Goal: Task Accomplishment & Management: Complete application form

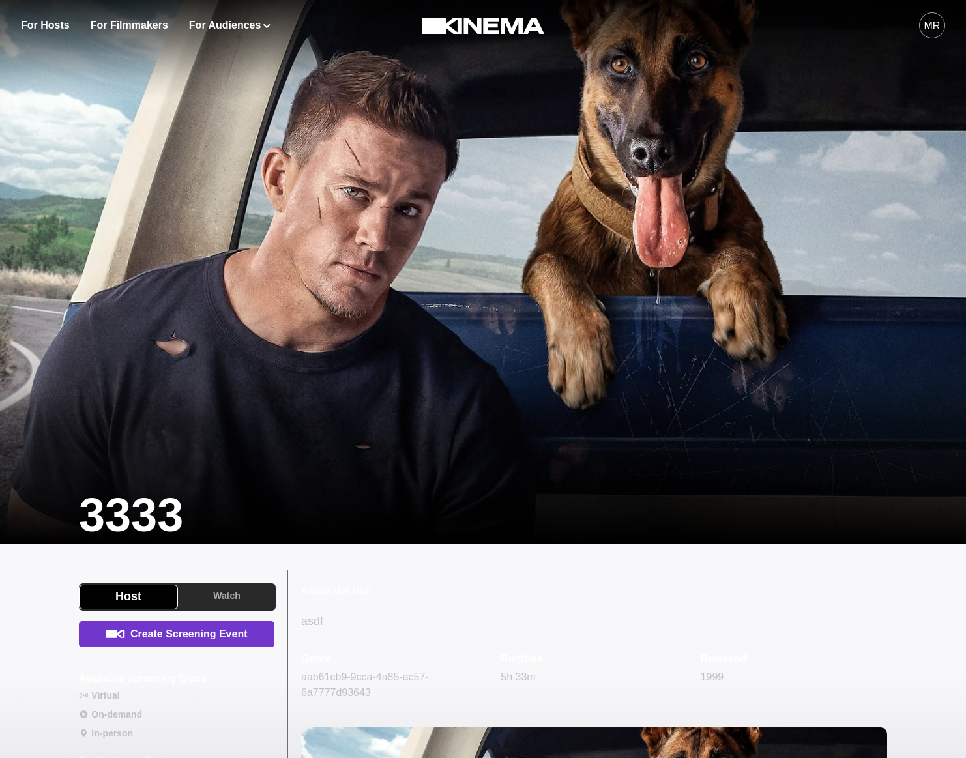
click at [171, 644] on link "Create Screening Event" at bounding box center [176, 634] width 195 height 26
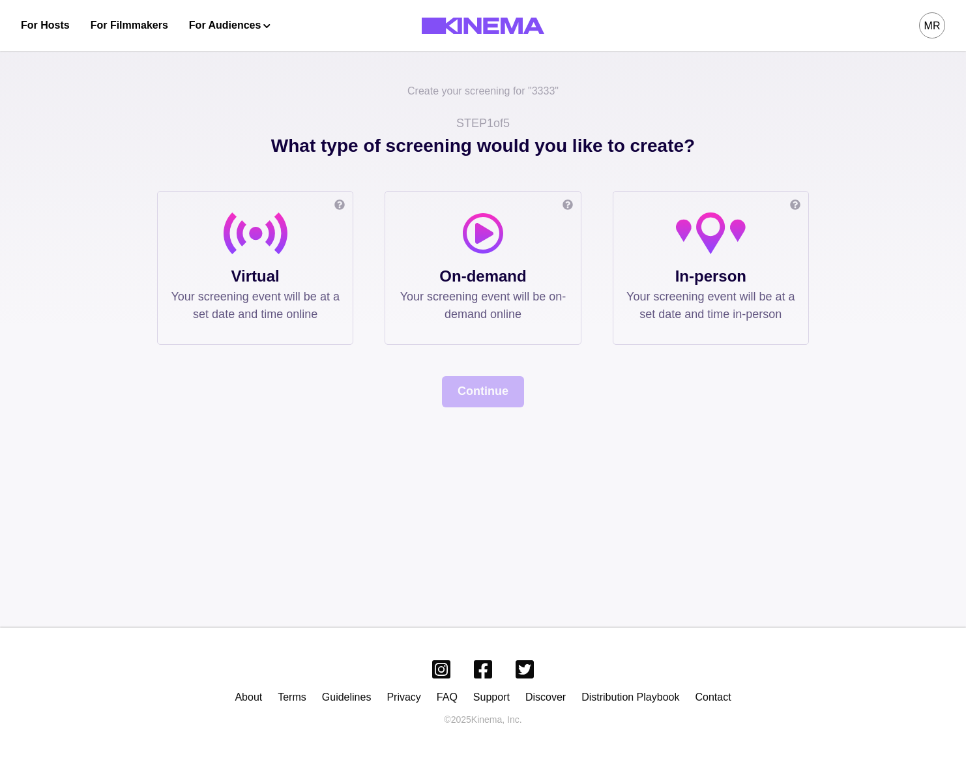
click at [301, 285] on p "Virtual" at bounding box center [255, 276] width 169 height 23
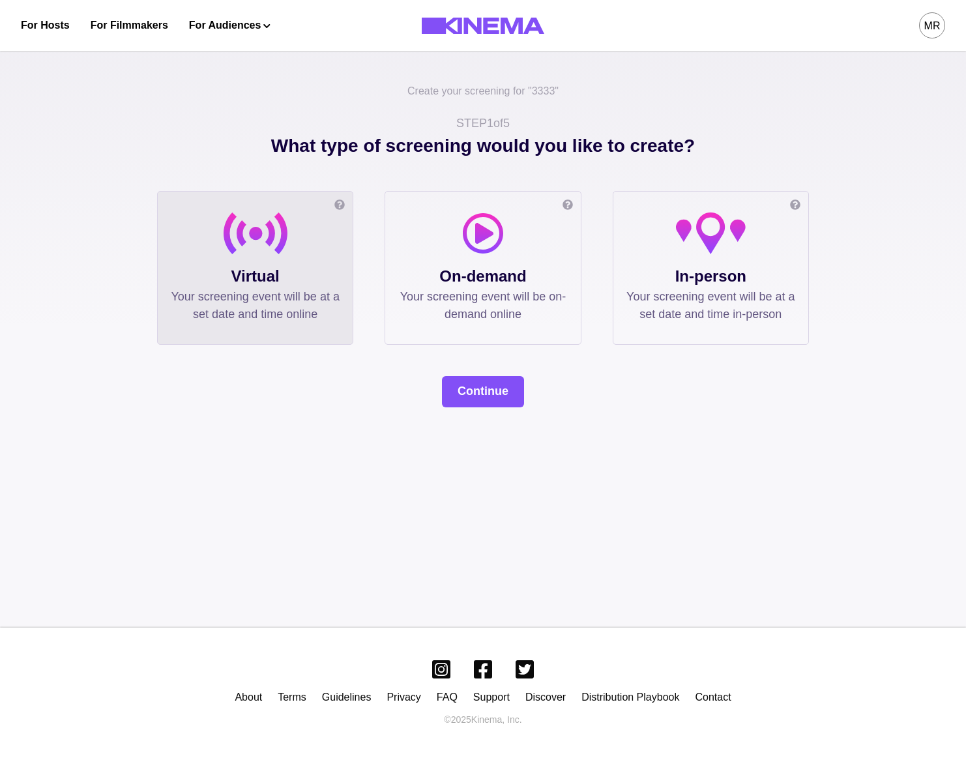
click at [484, 296] on p "Your screening event will be on-demand online" at bounding box center [482, 305] width 169 height 35
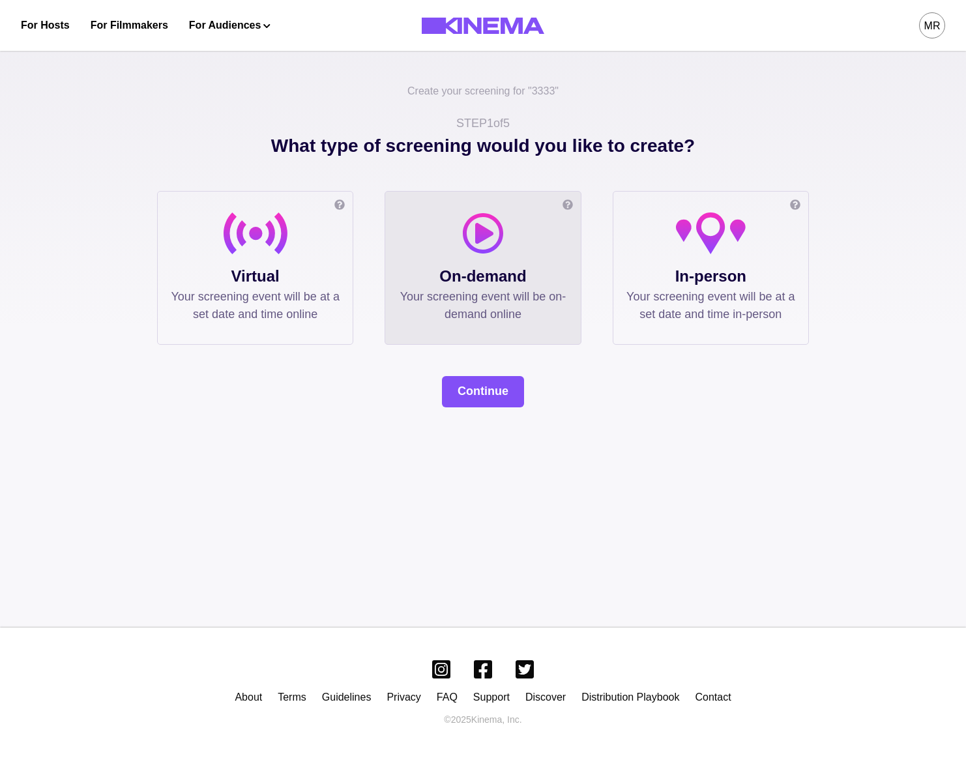
click at [761, 288] on p "Your screening event will be at a set date and time in-person" at bounding box center [710, 305] width 169 height 35
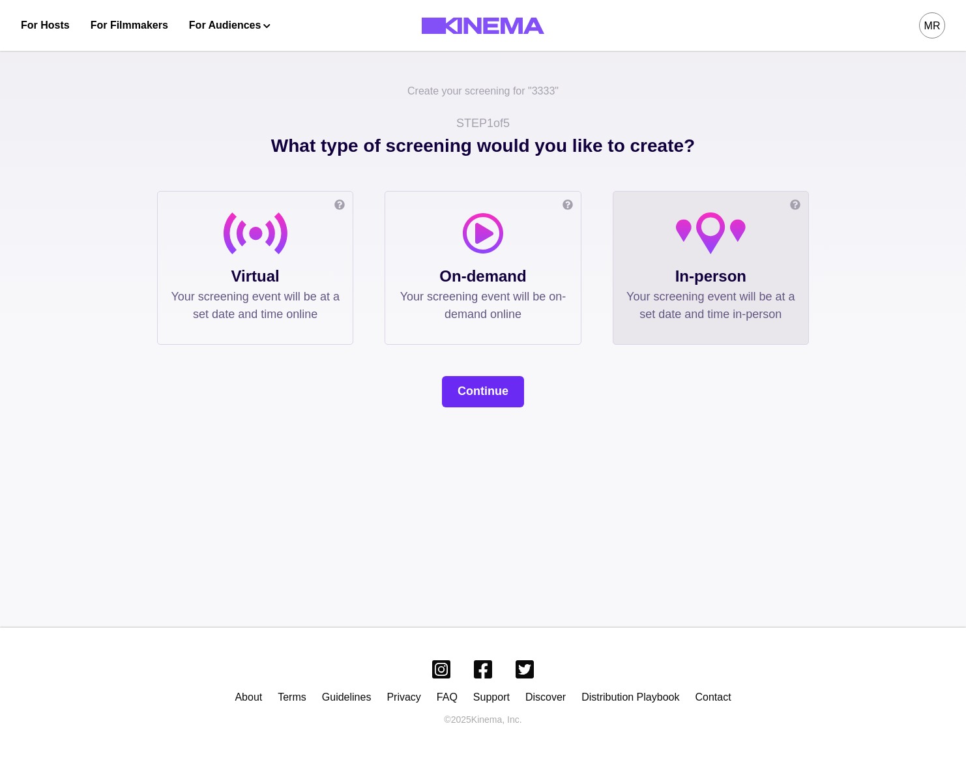
drag, startPoint x: 579, startPoint y: 367, endPoint x: 517, endPoint y: 396, distance: 67.9
click at [579, 367] on div "What type of screening would you like to create? Online screening Watch the fil…" at bounding box center [483, 269] width 652 height 275
click at [517, 396] on button "Continue" at bounding box center [483, 391] width 82 height 31
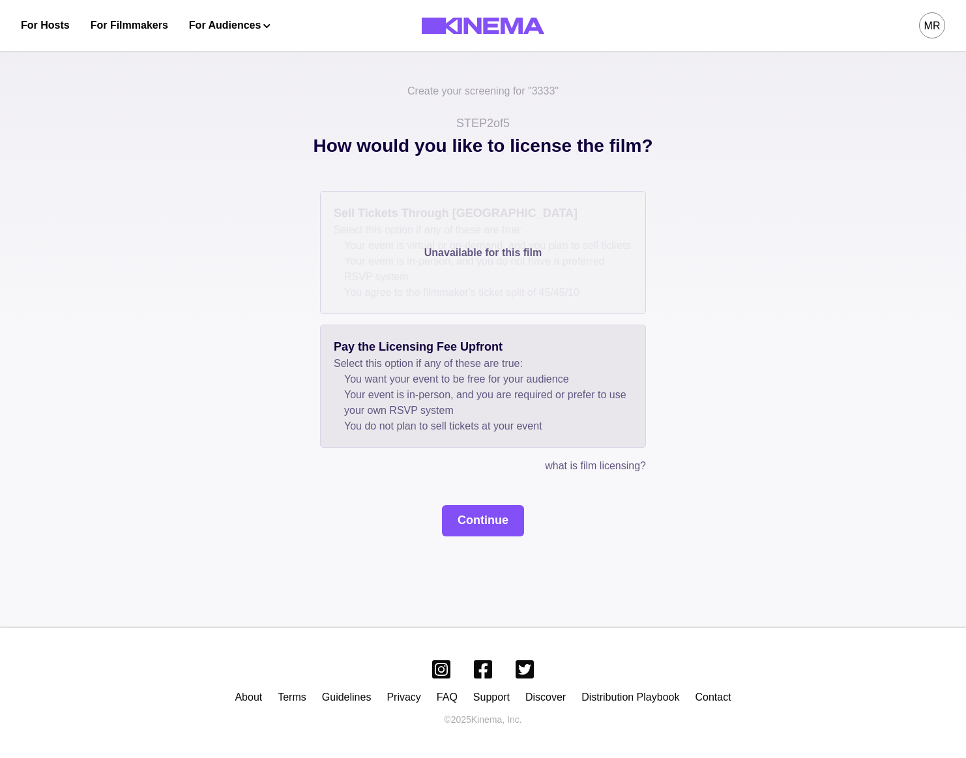
click at [424, 276] on div "Unavailable for this film" at bounding box center [483, 253] width 325 height 122
click at [430, 387] on li "You want your event to be free for your audience" at bounding box center [488, 379] width 288 height 16
click at [448, 536] on button "Continue" at bounding box center [483, 520] width 82 height 31
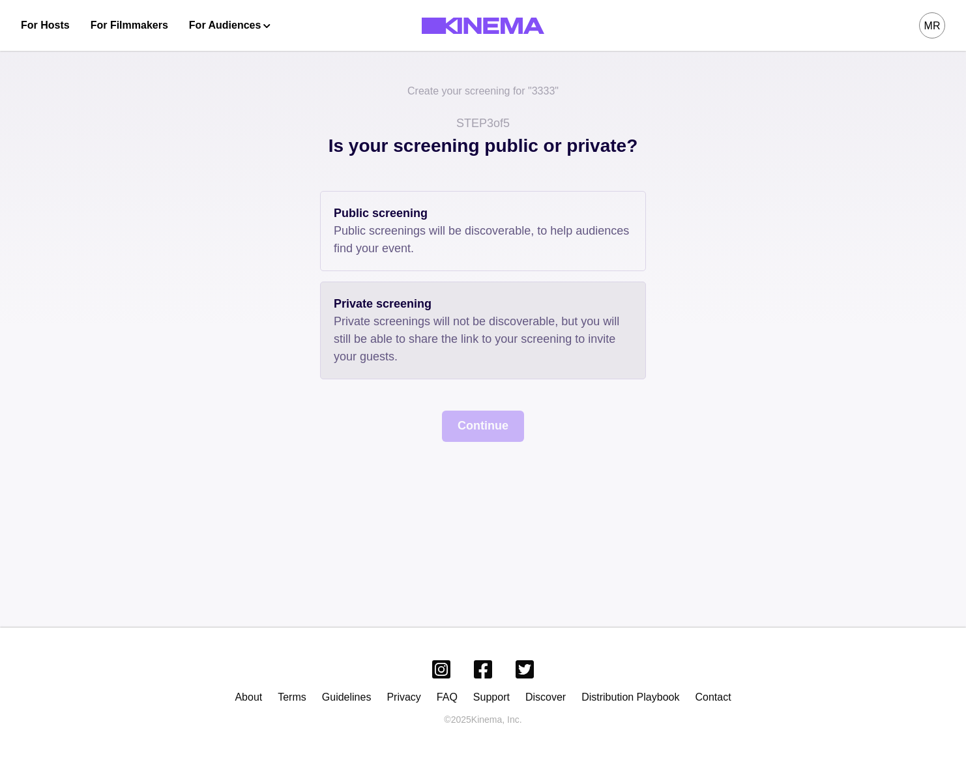
click at [440, 313] on p "Private screenings will not be discoverable, but you will still be able to shar…" at bounding box center [483, 339] width 298 height 53
drag, startPoint x: 409, startPoint y: 270, endPoint x: 413, endPoint y: 281, distance: 12.6
click at [408, 270] on div "Public screening Public screenings will be discoverable, to help audiences find…" at bounding box center [483, 231] width 326 height 80
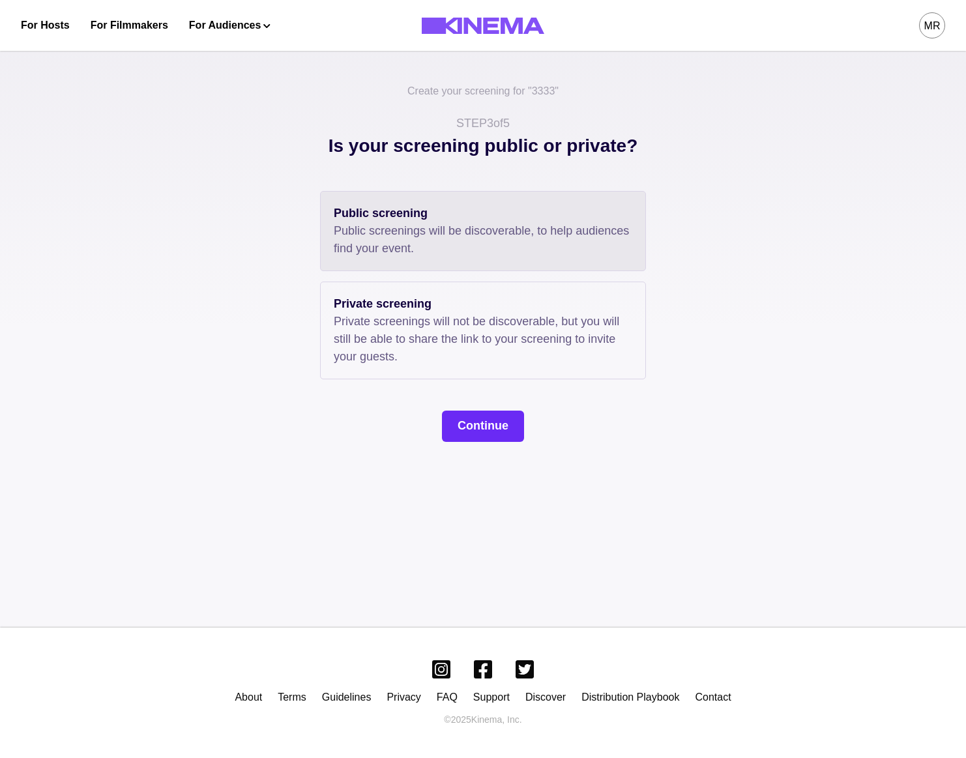
click at [474, 440] on button "Continue" at bounding box center [483, 426] width 82 height 31
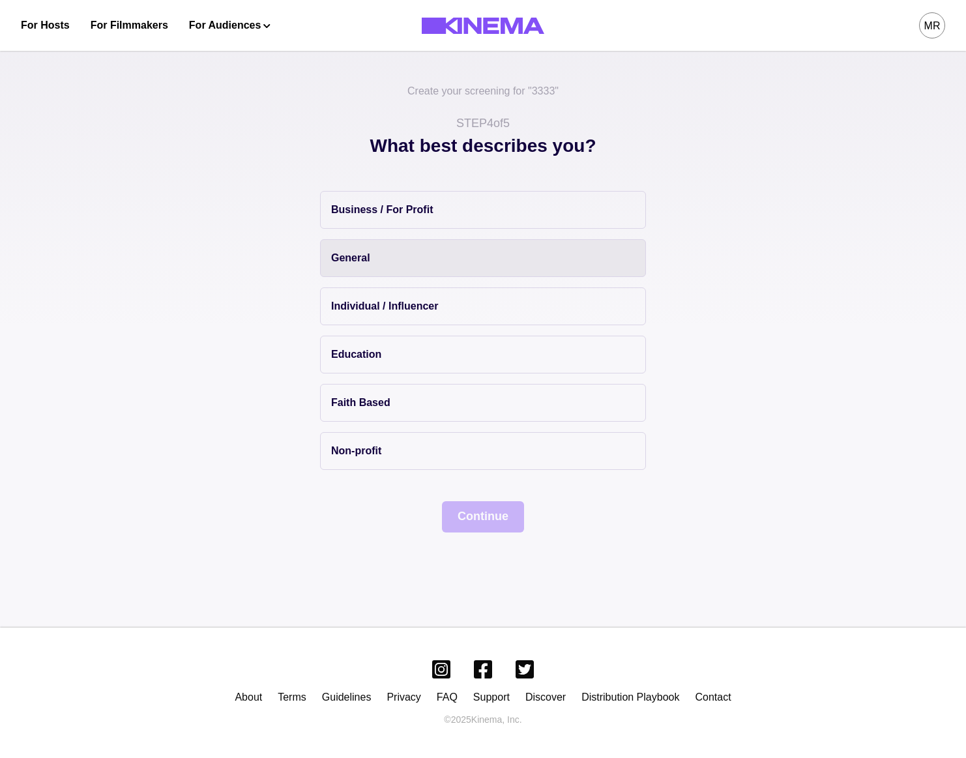
click at [393, 267] on button "General" at bounding box center [483, 258] width 326 height 38
drag, startPoint x: 456, startPoint y: 475, endPoint x: 466, endPoint y: 513, distance: 39.0
click at [457, 478] on div "Business / For Profit General Individual / Influencer Education Faith Based Non…" at bounding box center [483, 361] width 652 height 341
click at [466, 513] on button "Continue" at bounding box center [483, 516] width 82 height 31
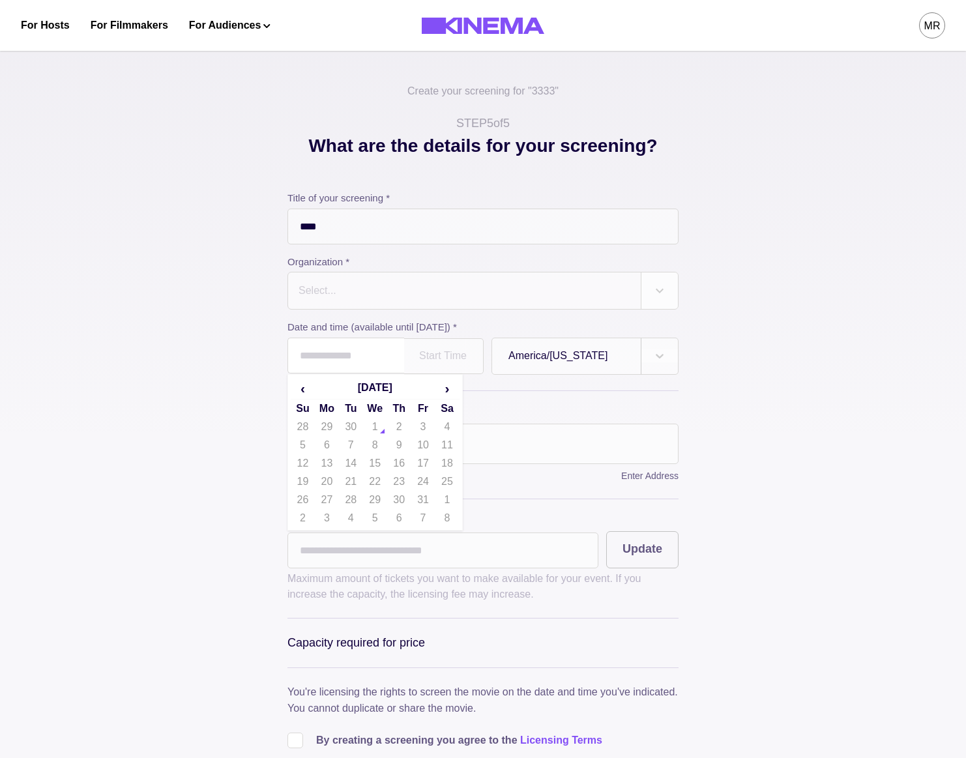
click at [367, 371] on input "text" at bounding box center [345, 356] width 117 height 36
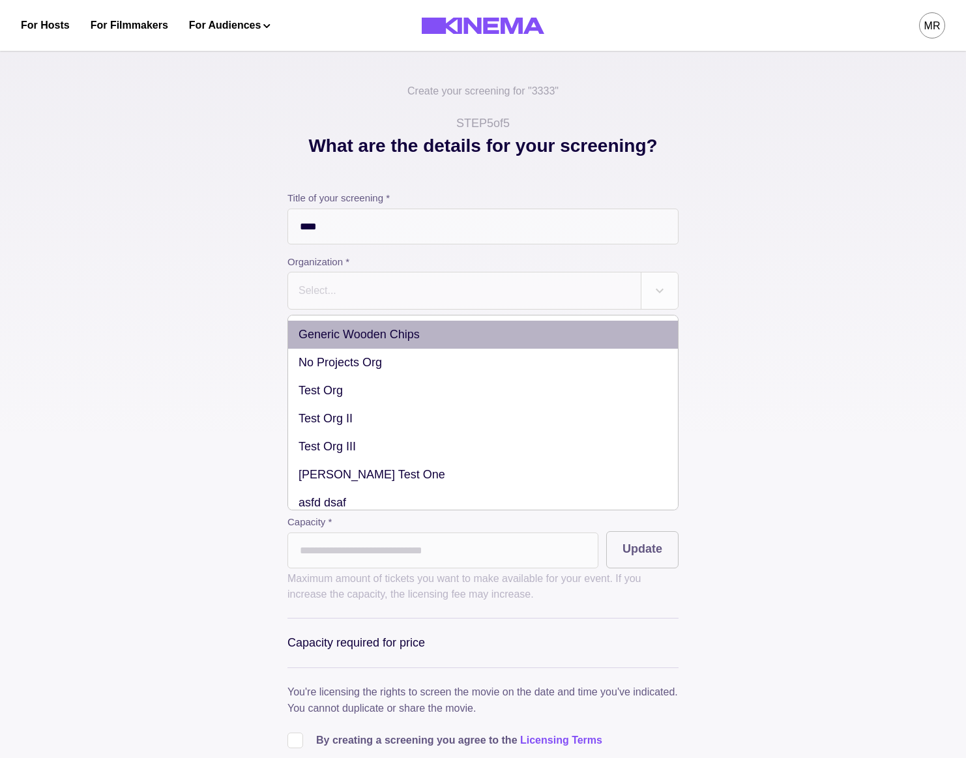
drag, startPoint x: 354, startPoint y: 288, endPoint x: 373, endPoint y: 340, distance: 55.4
click at [354, 288] on div at bounding box center [464, 290] width 334 height 18
drag, startPoint x: 370, startPoint y: 377, endPoint x: 362, endPoint y: 339, distance: 39.4
click at [362, 339] on div "Generic Wooden Chips No Projects Org Test Org Test Org II Test Org III Michael …" at bounding box center [482, 412] width 391 height 195
click at [362, 339] on div "Generic Wooden Chips" at bounding box center [483, 335] width 390 height 28
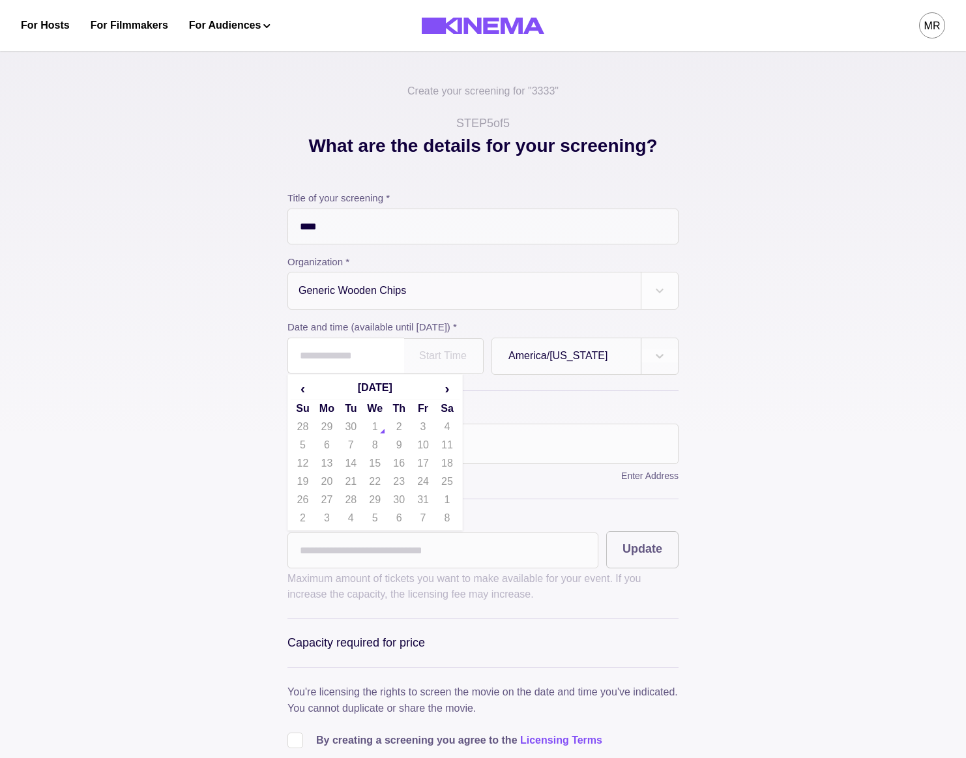
drag, startPoint x: 351, startPoint y: 356, endPoint x: 379, endPoint y: 407, distance: 58.0
click at [351, 356] on input "text" at bounding box center [345, 356] width 117 height 36
click at [454, 384] on span "›" at bounding box center [447, 388] width 23 height 21
click at [454, 396] on span "›" at bounding box center [447, 388] width 23 height 21
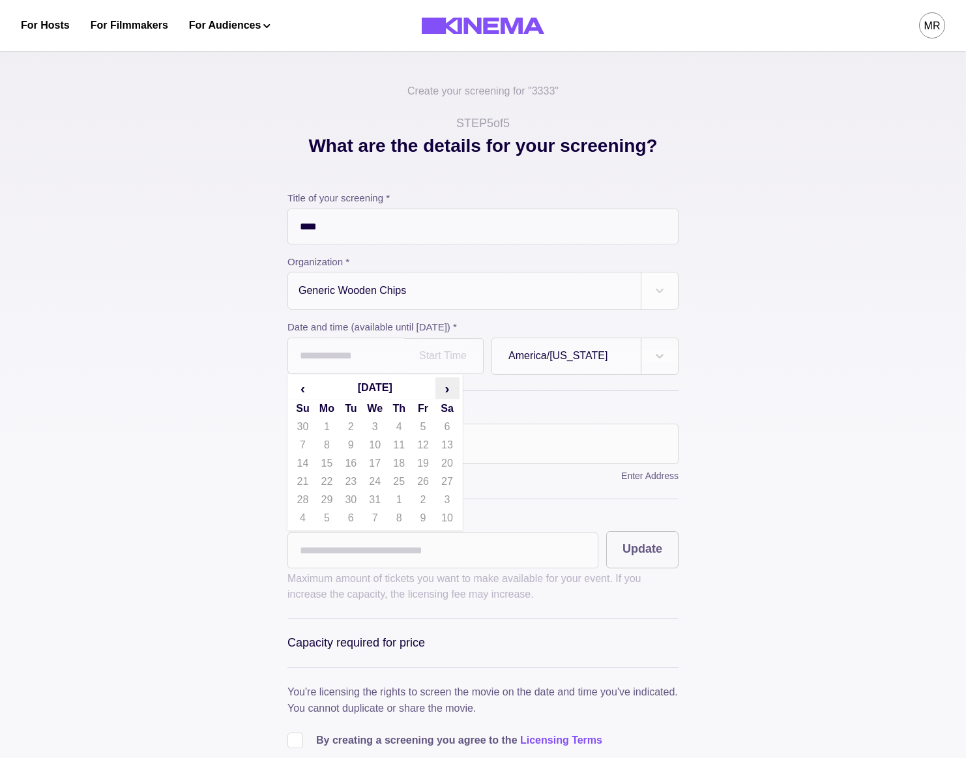
click at [454, 396] on span "›" at bounding box center [447, 388] width 23 height 21
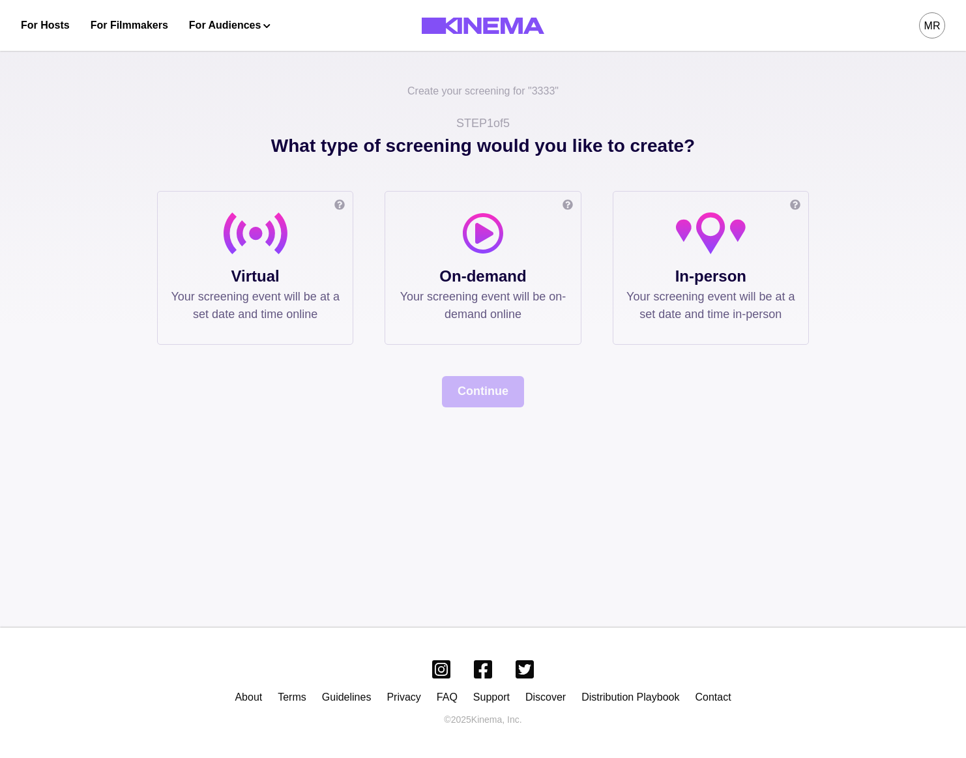
click at [637, 249] on div at bounding box center [710, 238] width 169 height 52
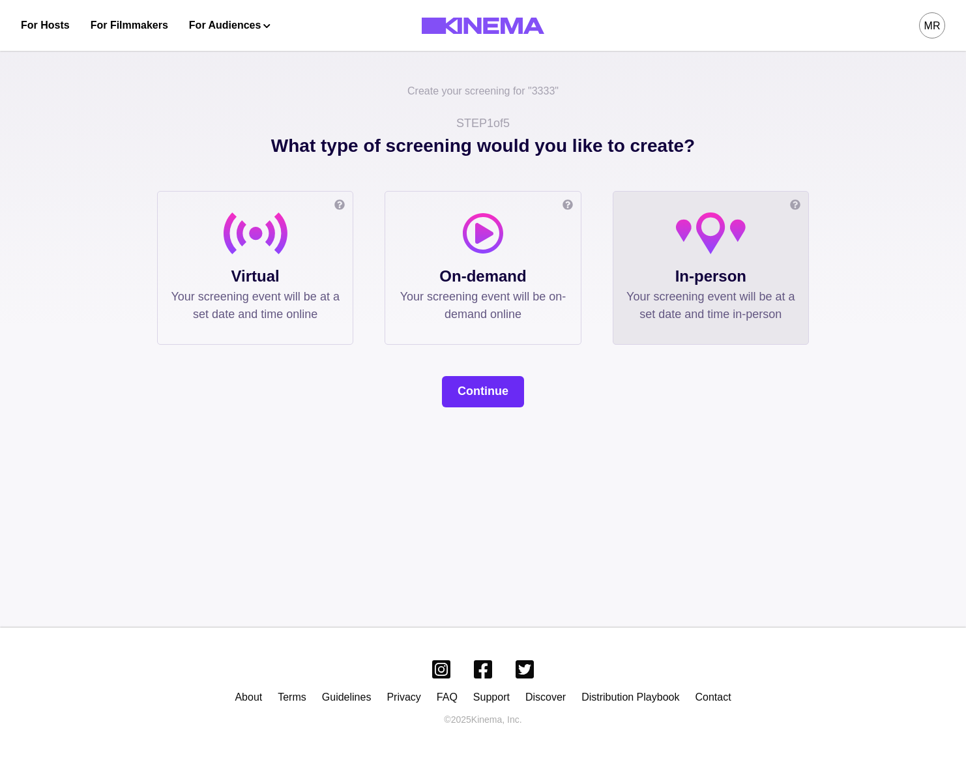
click at [510, 391] on button "Continue" at bounding box center [483, 391] width 82 height 31
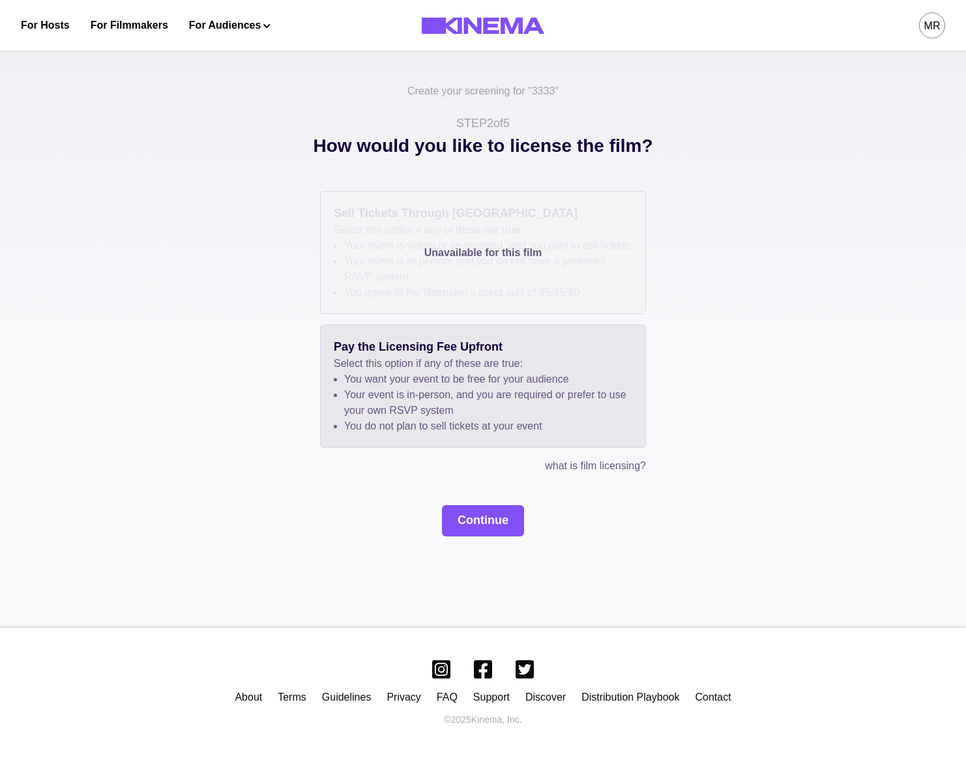
click at [461, 371] on p "Select this option if any of these are true:" at bounding box center [483, 364] width 298 height 16
click at [485, 554] on div "Create your screening for " 3333 " STEP 2 of 5 How would you like to license th…" at bounding box center [483, 335] width 966 height 586
click at [485, 536] on button "Continue" at bounding box center [483, 520] width 82 height 31
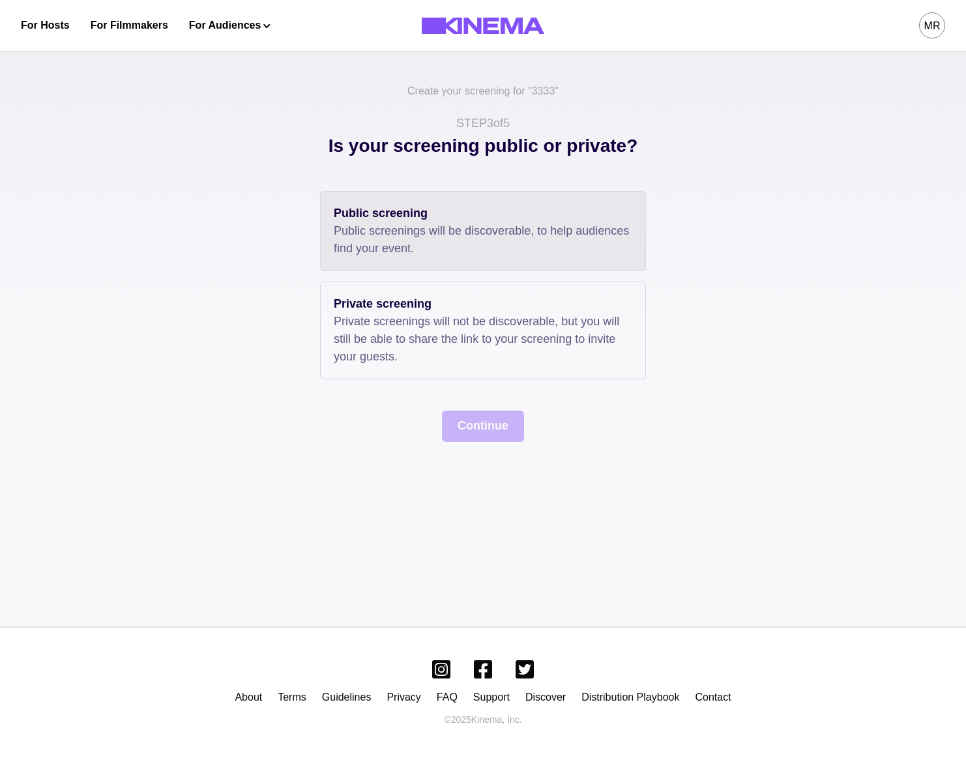
click at [399, 257] on div "Public screening Public screenings will be discoverable, to help audiences find…" at bounding box center [483, 231] width 326 height 80
click at [484, 437] on button "Continue" at bounding box center [483, 426] width 82 height 31
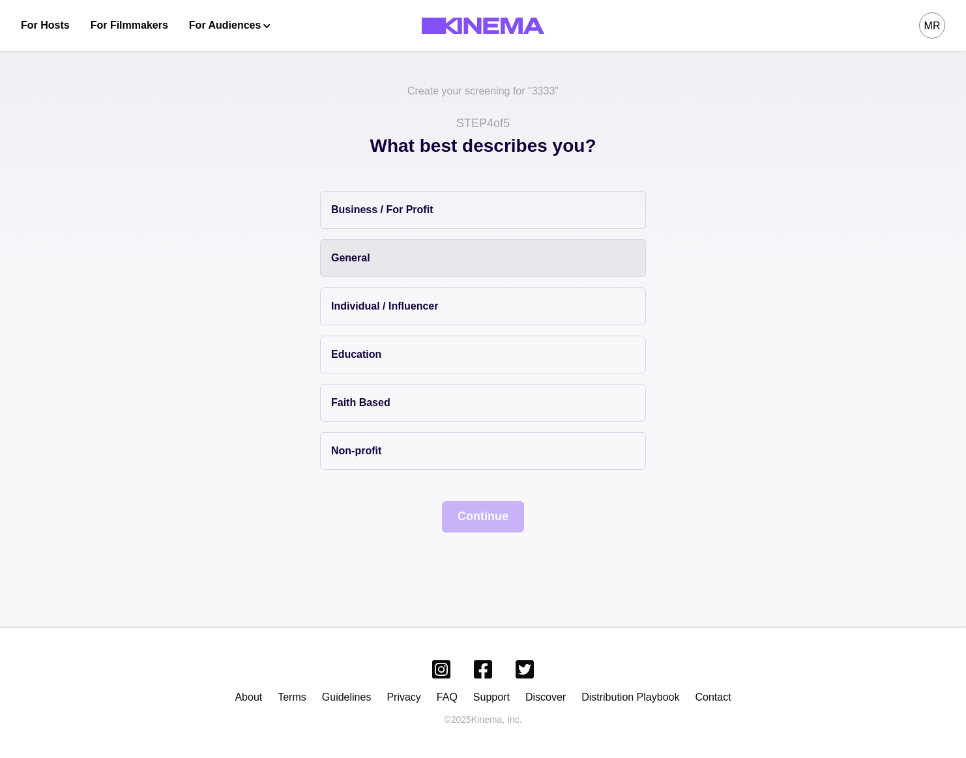
click at [397, 253] on button "General" at bounding box center [483, 258] width 326 height 38
drag, startPoint x: 503, startPoint y: 489, endPoint x: 500, endPoint y: 512, distance: 23.7
click at [503, 491] on div "Business / For Profit General Individual / Influencer Education Faith Based Non…" at bounding box center [483, 361] width 652 height 341
click at [500, 512] on button "Continue" at bounding box center [483, 516] width 82 height 31
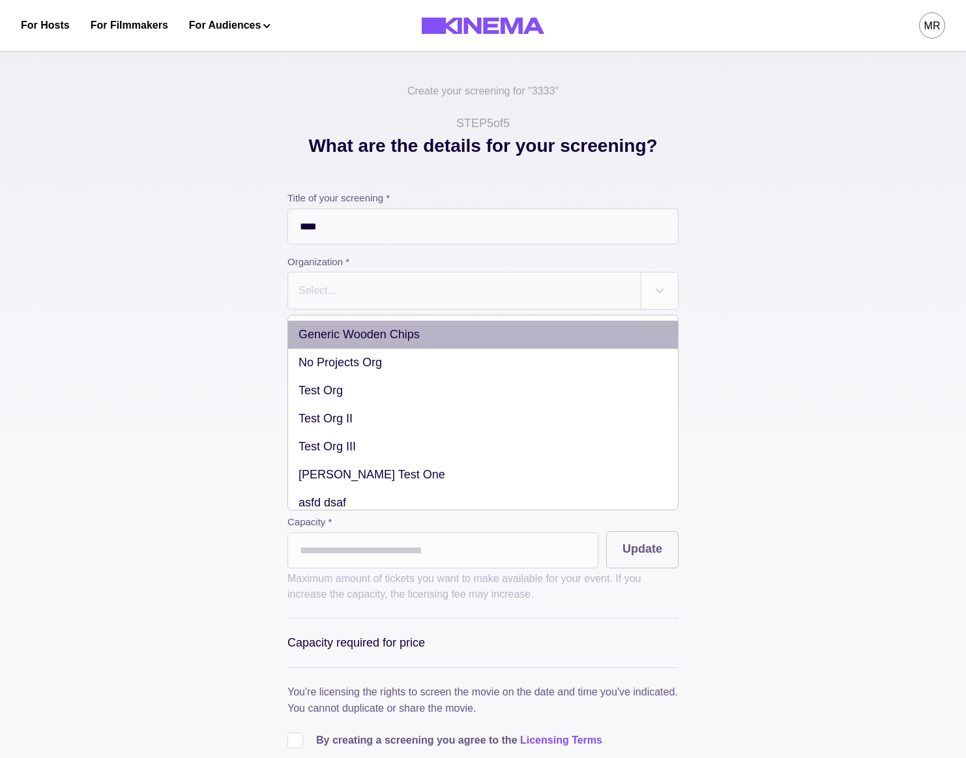
drag, startPoint x: 364, startPoint y: 300, endPoint x: 367, endPoint y: 349, distance: 48.3
click at [364, 302] on div "Select..." at bounding box center [464, 290] width 353 height 36
click at [367, 349] on div "Generic Wooden Chips" at bounding box center [483, 335] width 390 height 28
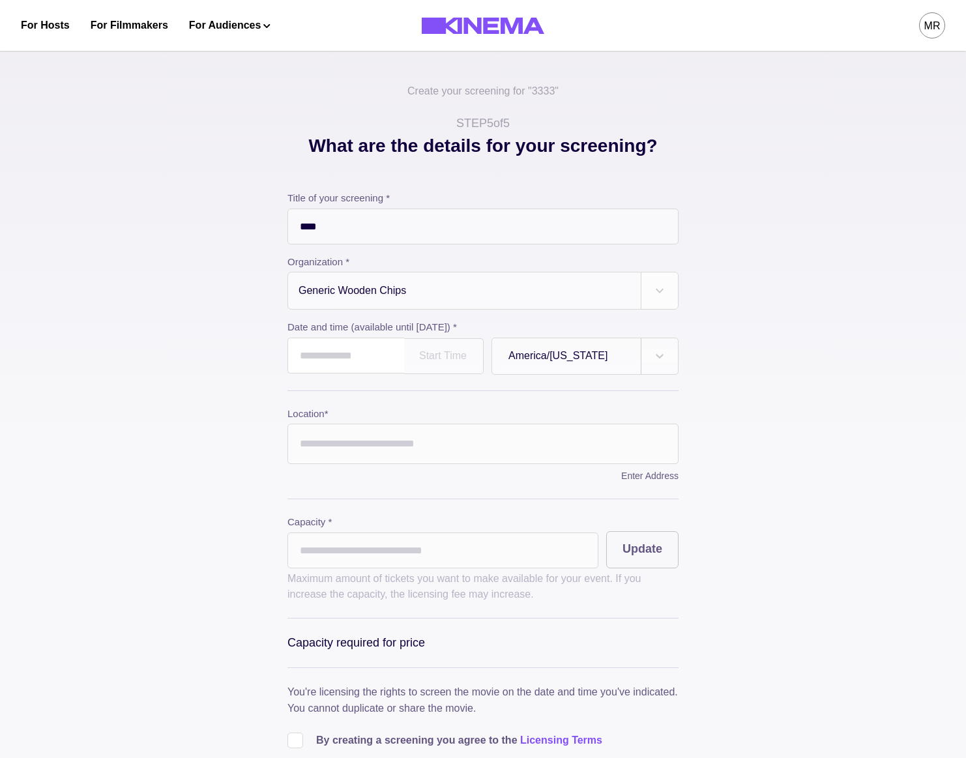
click at [362, 358] on input "text" at bounding box center [345, 356] width 117 height 36
drag, startPoint x: 448, startPoint y: 414, endPoint x: 461, endPoint y: 392, distance: 25.1
click at [458, 402] on th "Sa" at bounding box center [447, 408] width 24 height 18
click at [459, 392] on span "›" at bounding box center [447, 388] width 23 height 21
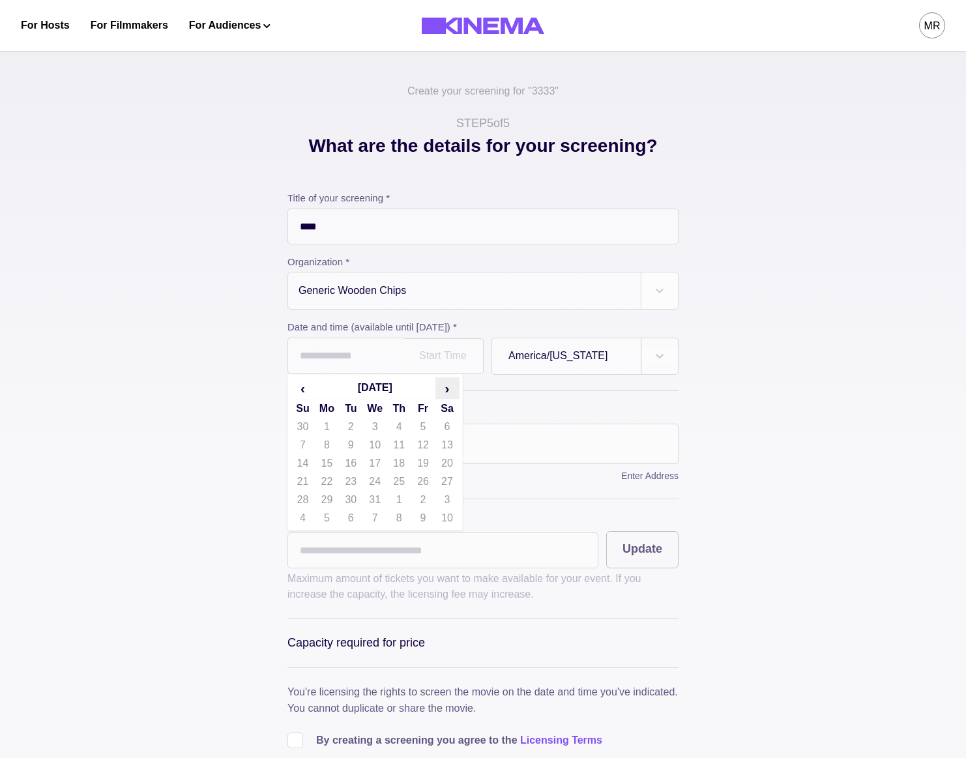
click at [459, 392] on span "›" at bounding box center [447, 388] width 23 height 21
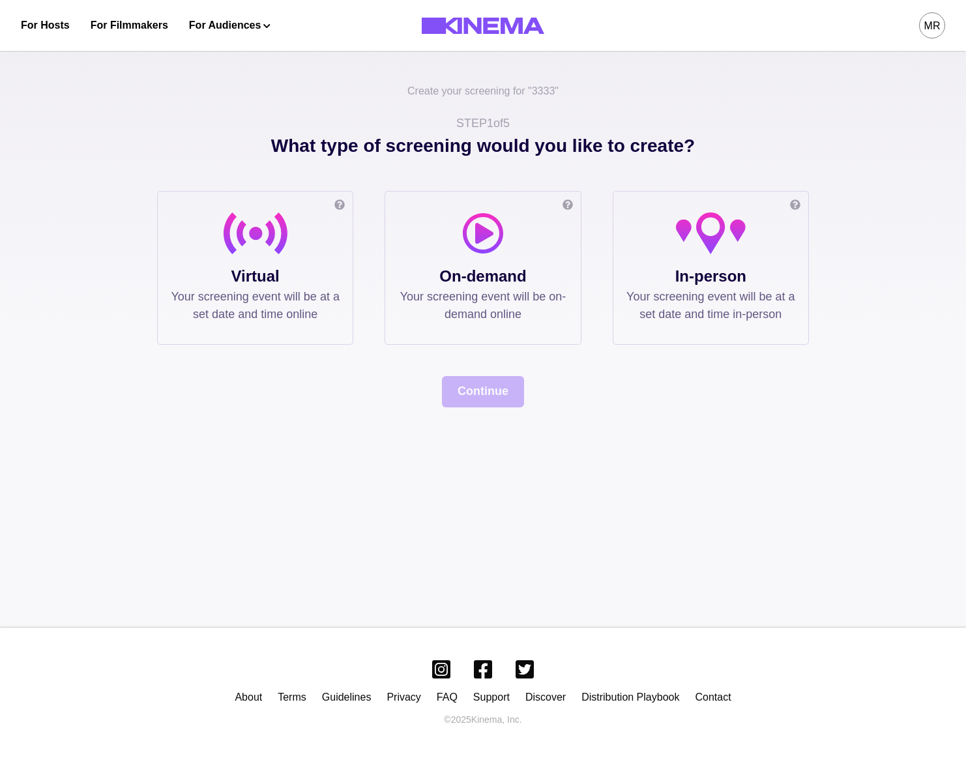
click at [644, 280] on p "In-person" at bounding box center [710, 276] width 169 height 23
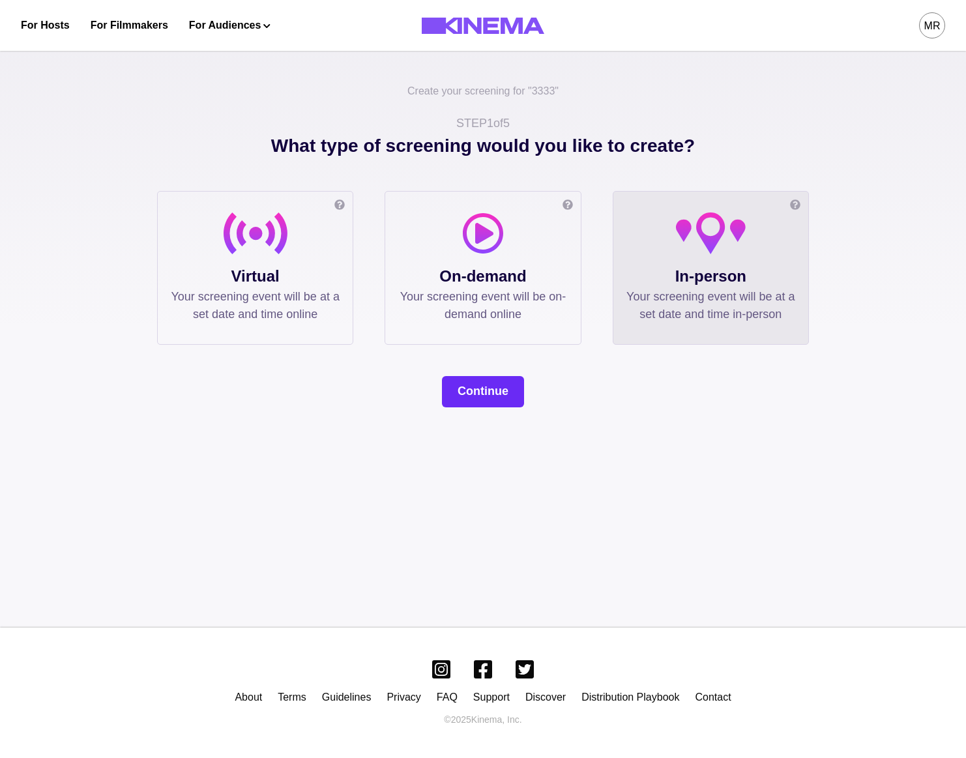
click at [518, 382] on button "Continue" at bounding box center [483, 391] width 82 height 31
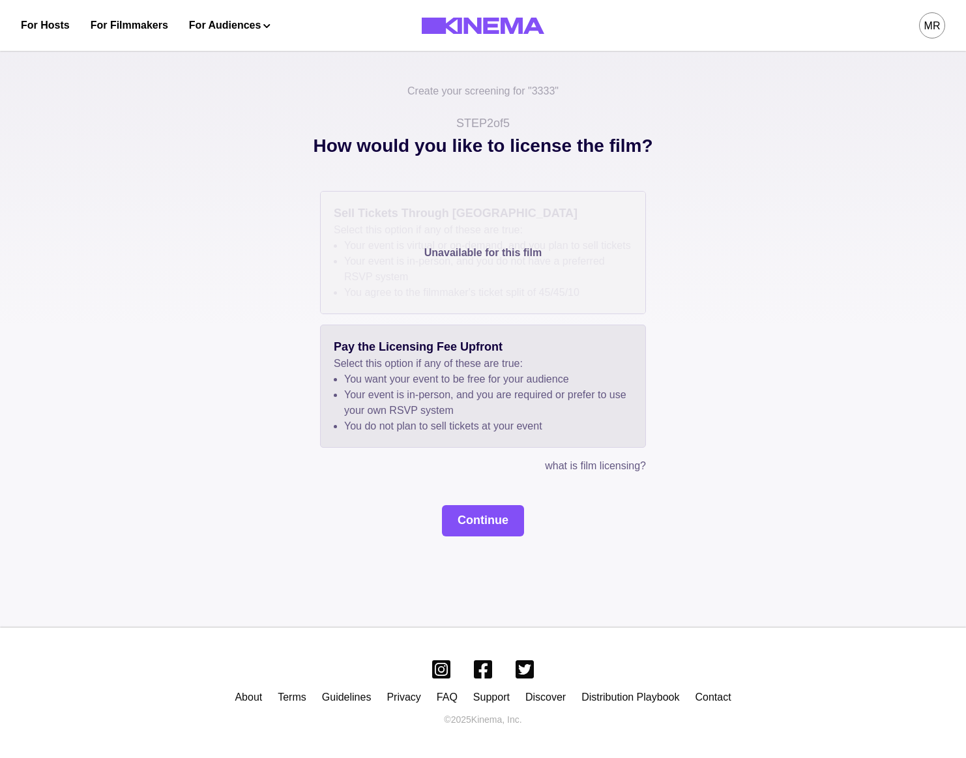
click at [375, 356] on p "Pay the Licensing Fee Upfront" at bounding box center [483, 347] width 298 height 18
drag, startPoint x: 453, startPoint y: 514, endPoint x: 467, endPoint y: 532, distance: 22.3
click at [458, 521] on div "Unavailable for this film Sell Tickets Through Kinema Select this option if any…" at bounding box center [483, 363] width 652 height 345
click at [469, 534] on button "Continue" at bounding box center [483, 520] width 82 height 31
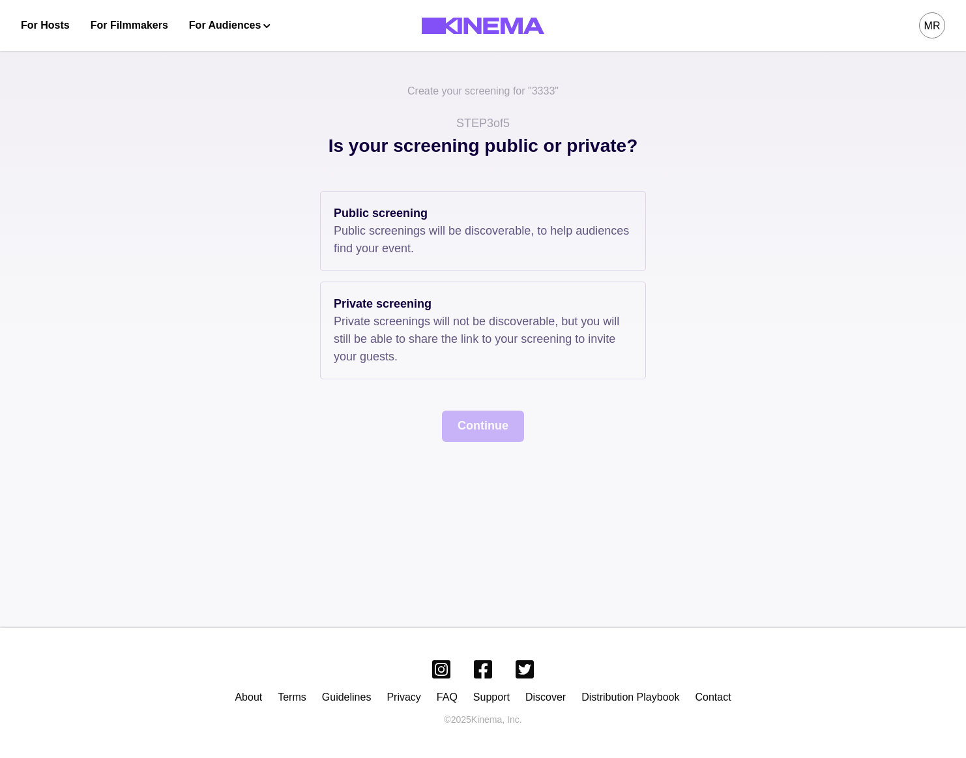
drag, startPoint x: 383, startPoint y: 257, endPoint x: 441, endPoint y: 400, distance: 154.6
click at [383, 257] on div "Public screening Public screenings will be discoverable, to help audiences find…" at bounding box center [483, 231] width 326 height 80
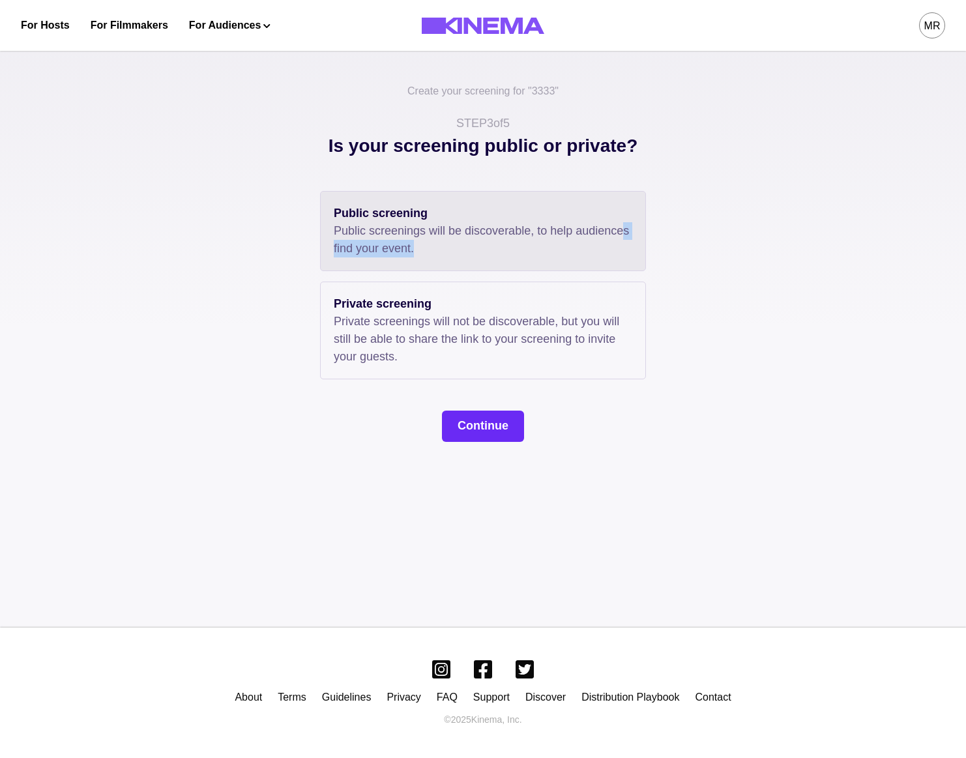
click at [463, 419] on button "Continue" at bounding box center [483, 426] width 82 height 31
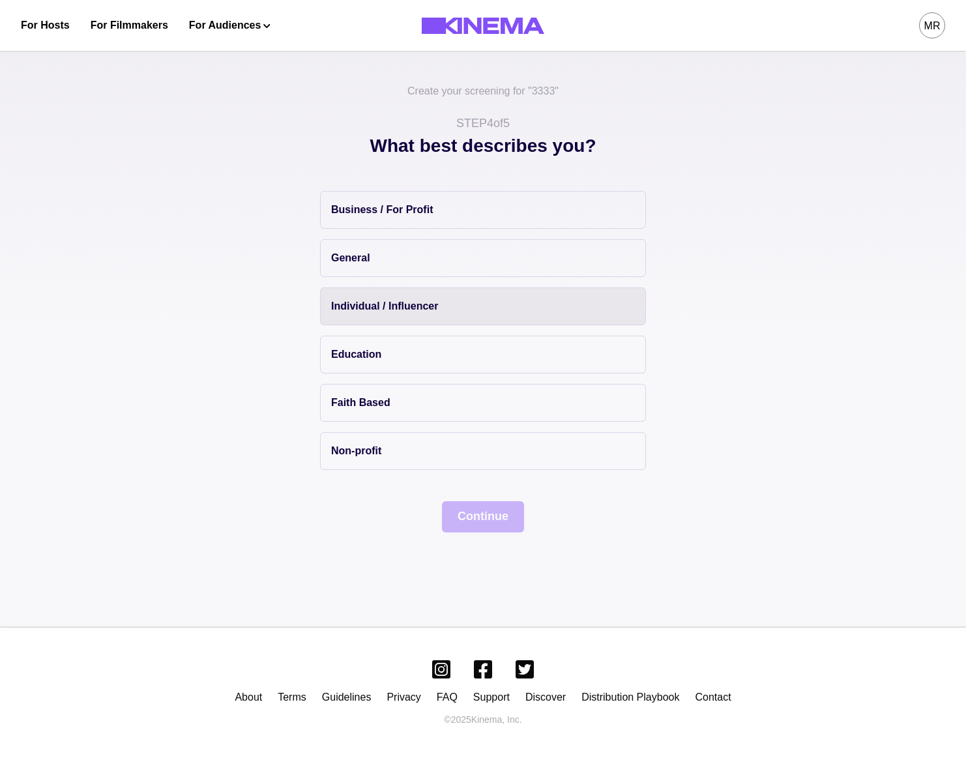
drag, startPoint x: 377, startPoint y: 272, endPoint x: 411, endPoint y: 322, distance: 59.6
click at [378, 274] on button "General" at bounding box center [483, 258] width 326 height 38
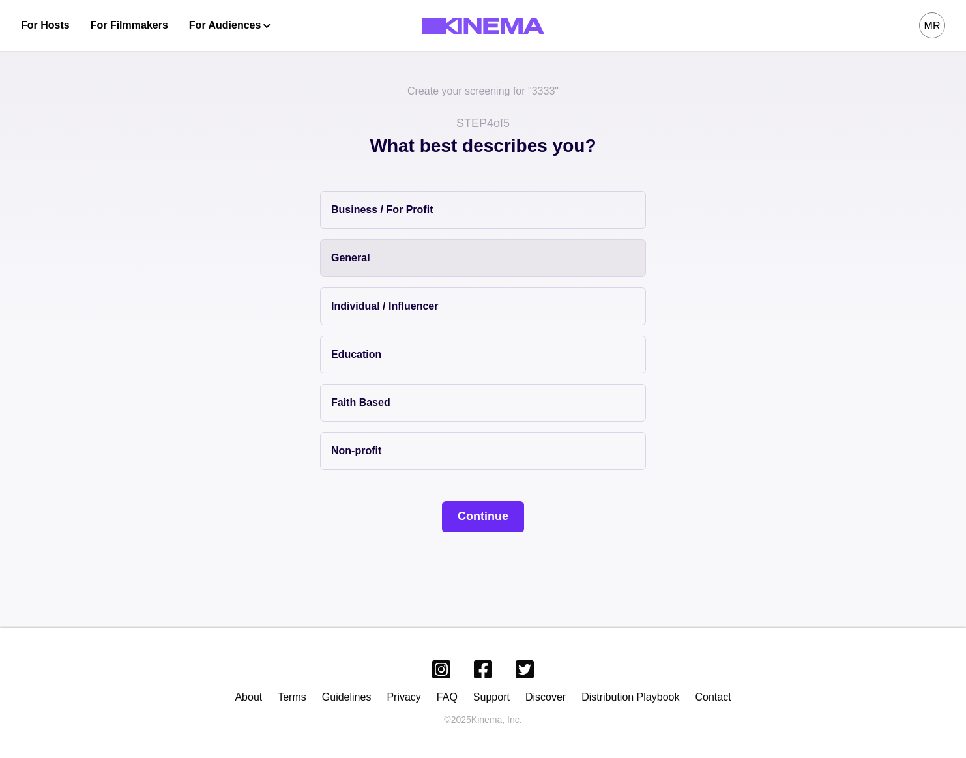
click at [493, 527] on button "Continue" at bounding box center [483, 516] width 82 height 31
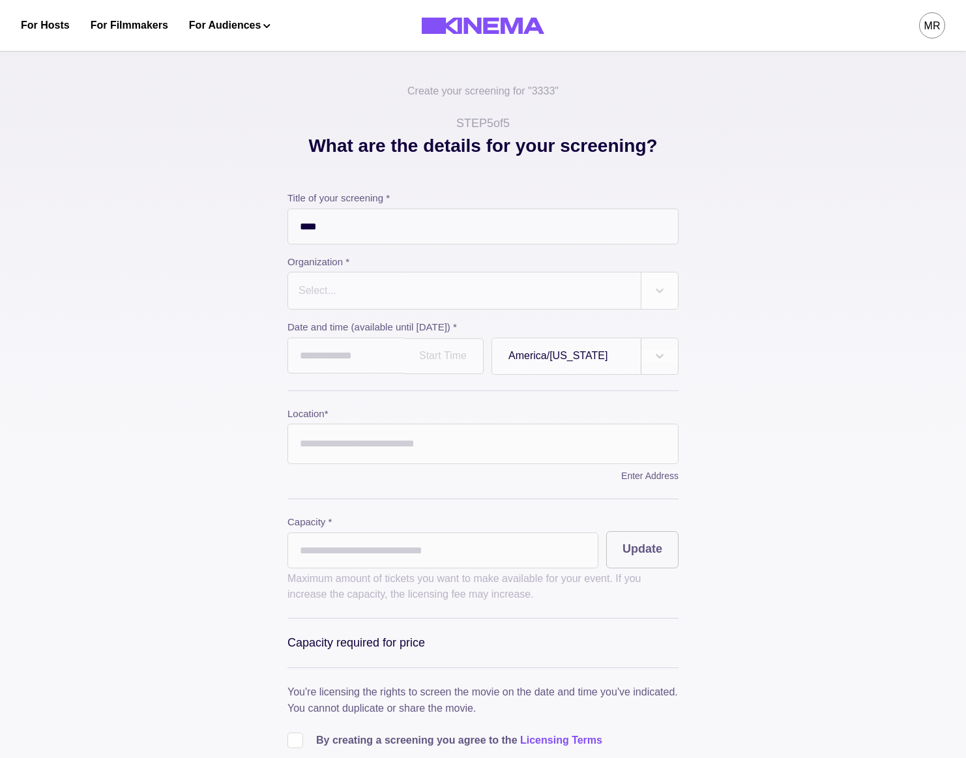
click at [375, 274] on div "Select..." at bounding box center [464, 290] width 353 height 36
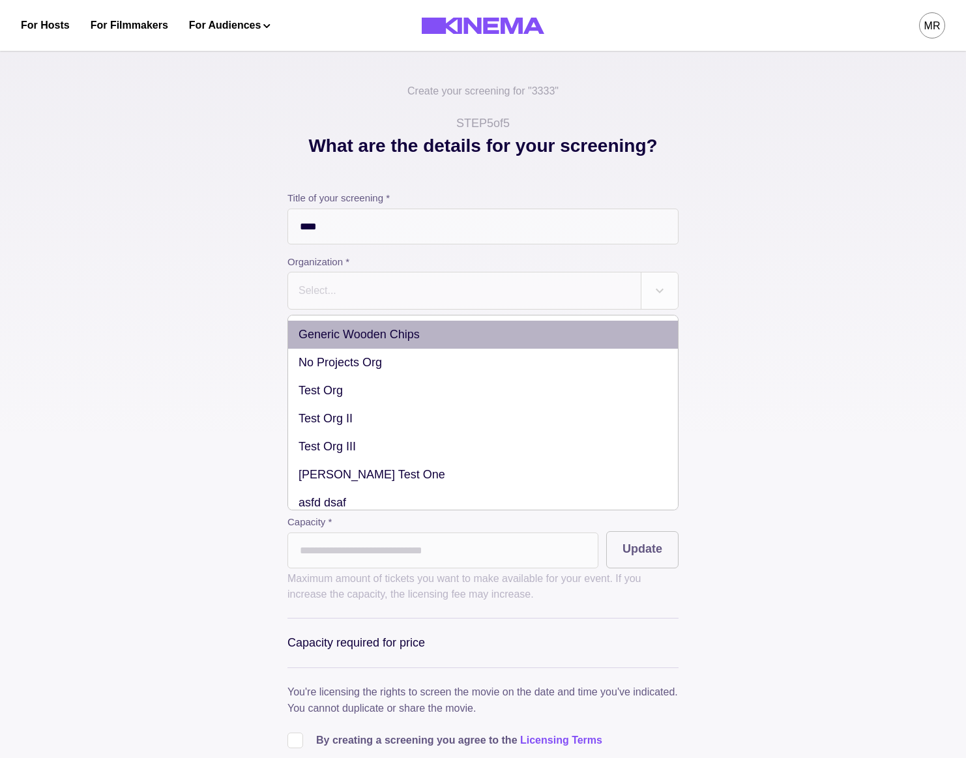
drag, startPoint x: 364, startPoint y: 313, endPoint x: 362, endPoint y: 328, distance: 15.8
click at [364, 315] on div "Title of your screening * **** Organization * option Generic Wooden Chips focus…" at bounding box center [482, 283] width 391 height 184
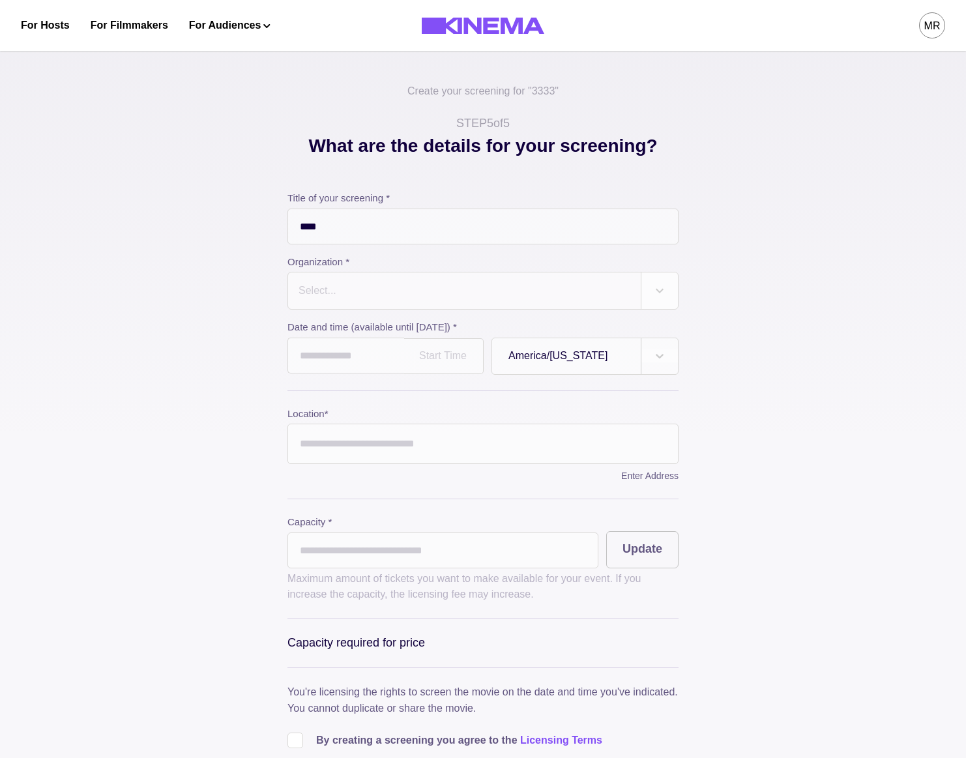
click at [321, 281] on div "Select..." at bounding box center [464, 290] width 353 height 36
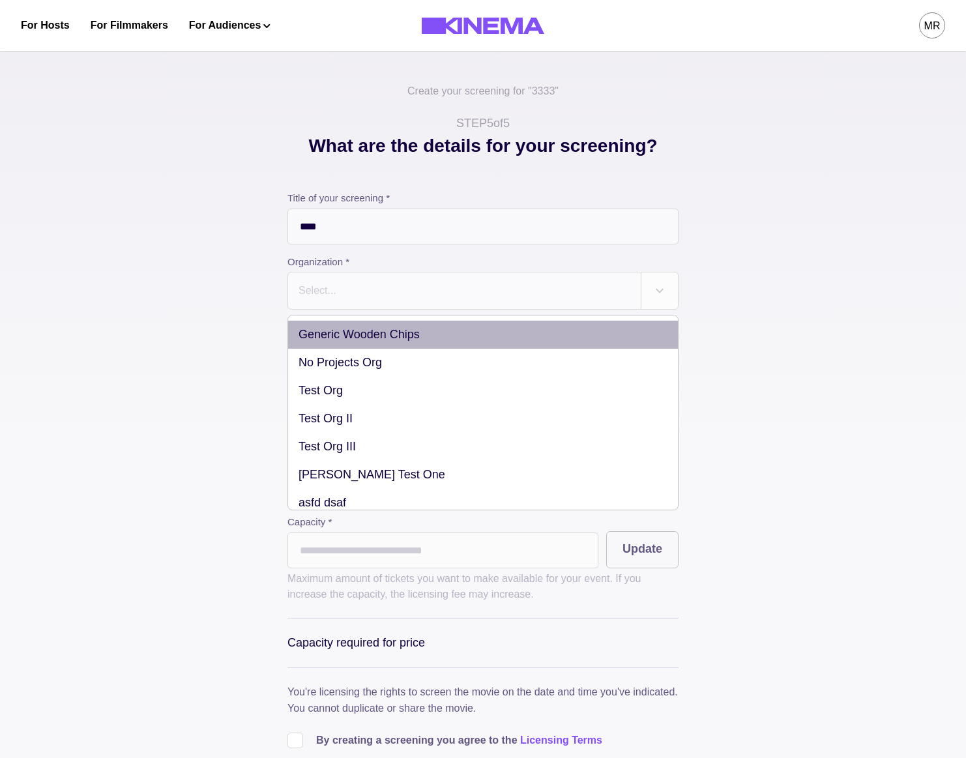
click at [341, 332] on div "Generic Wooden Chips" at bounding box center [483, 335] width 390 height 28
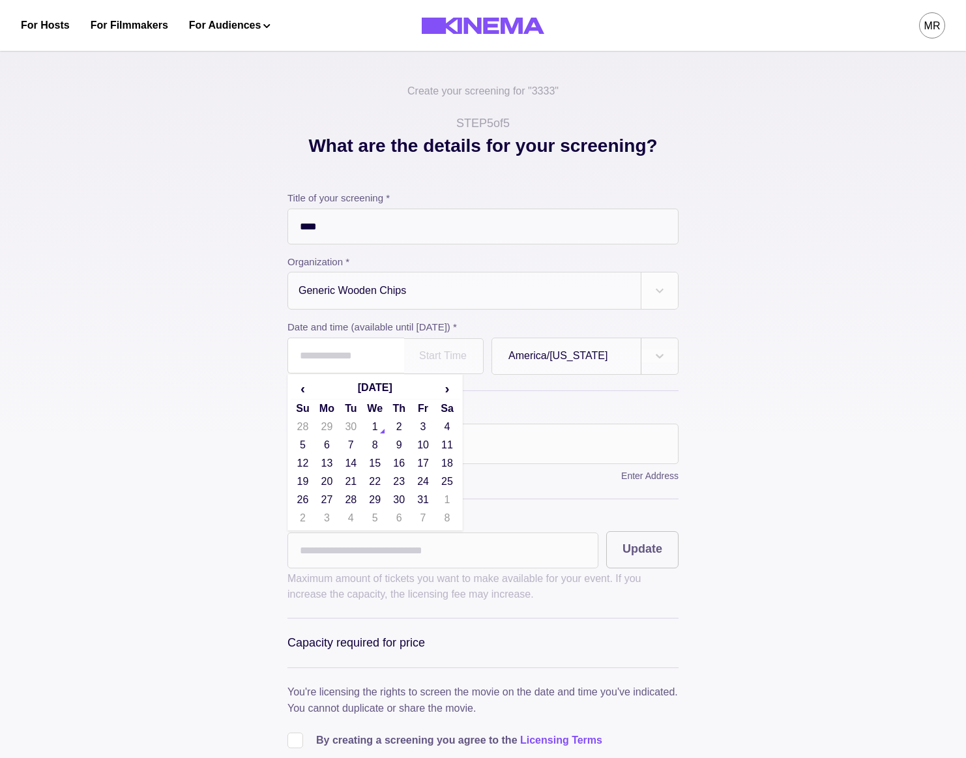
click at [331, 373] on input "text" at bounding box center [345, 356] width 117 height 36
click at [411, 483] on td "23" at bounding box center [399, 481] width 24 height 18
type input "**********"
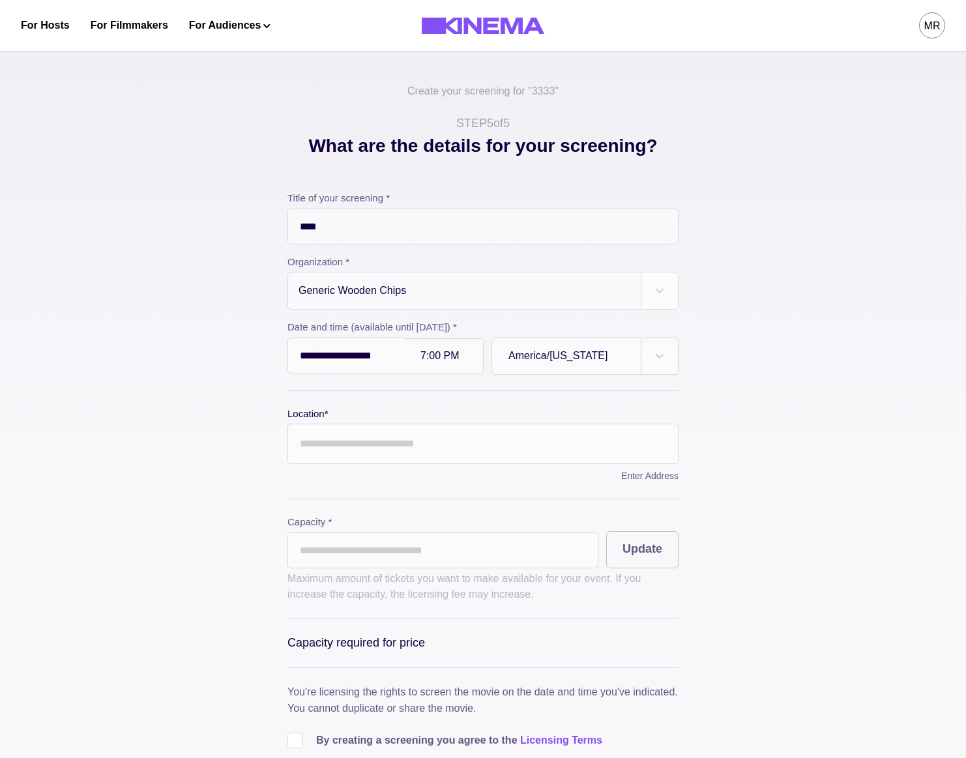
click at [354, 463] on input "Location *" at bounding box center [482, 444] width 391 height 40
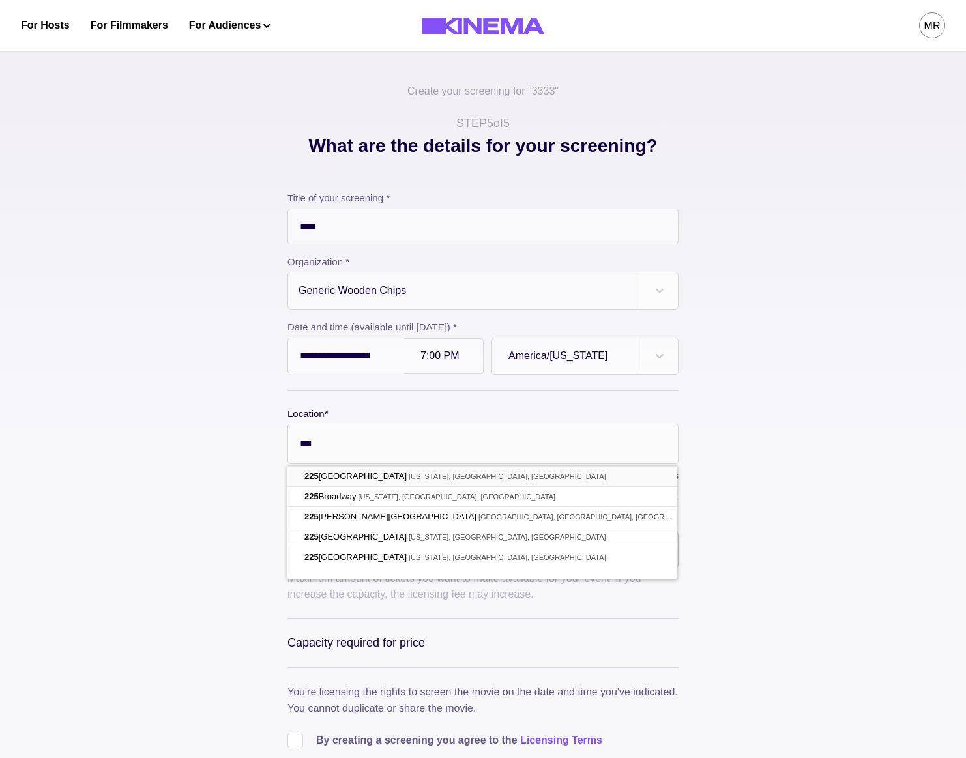
type input "**********"
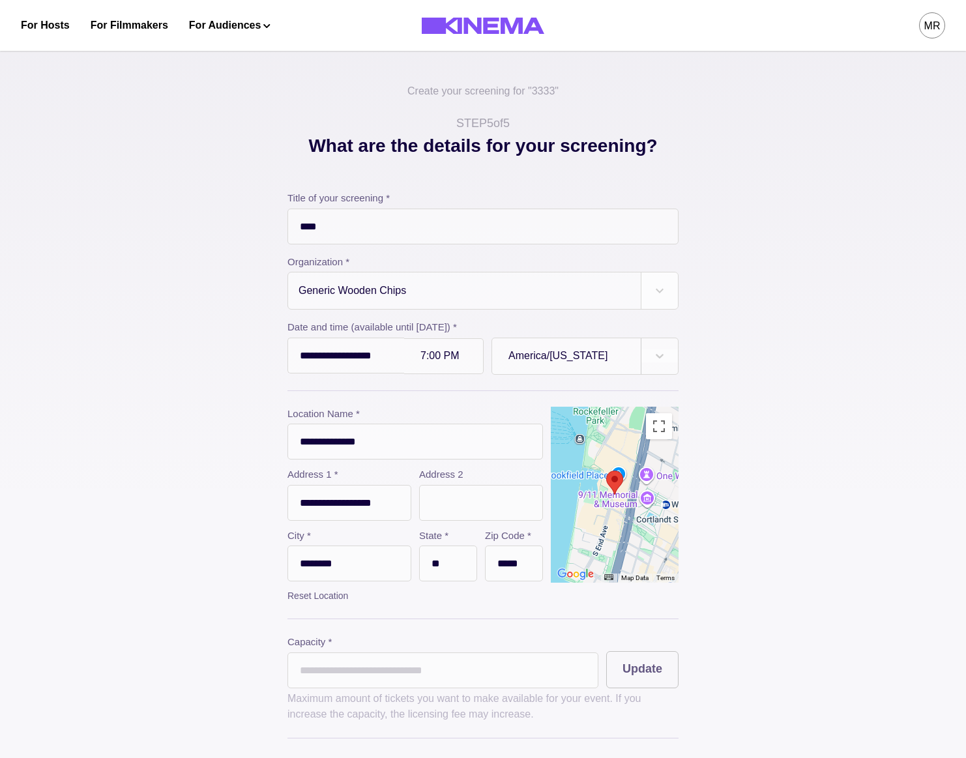
click at [336, 661] on input "*" at bounding box center [442, 670] width 311 height 36
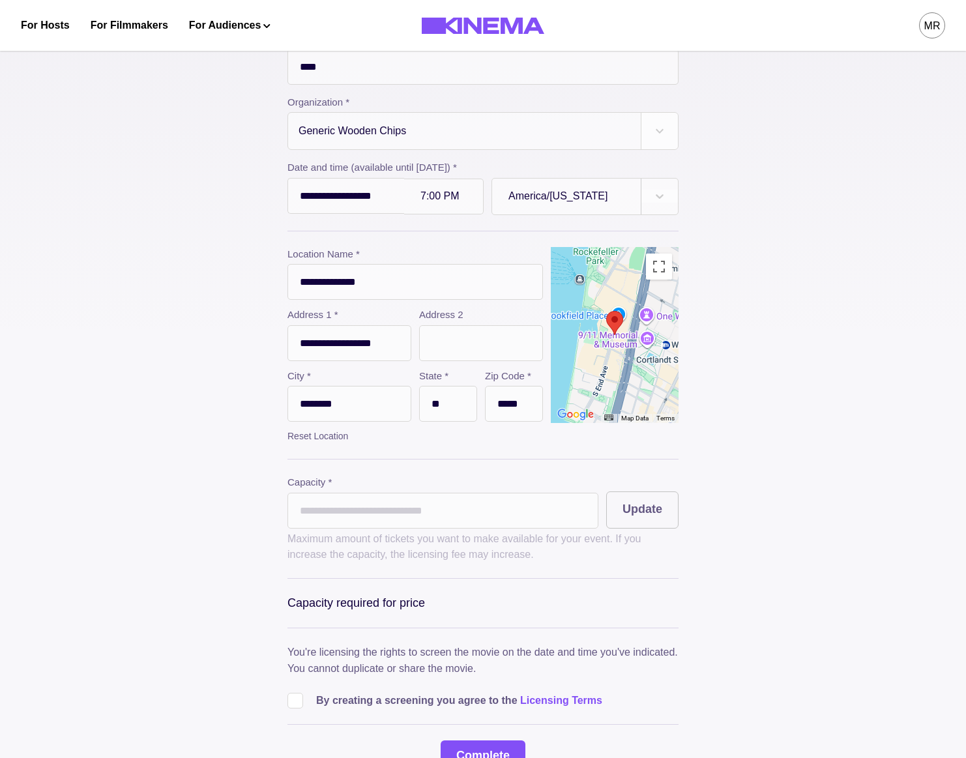
scroll to position [201, 0]
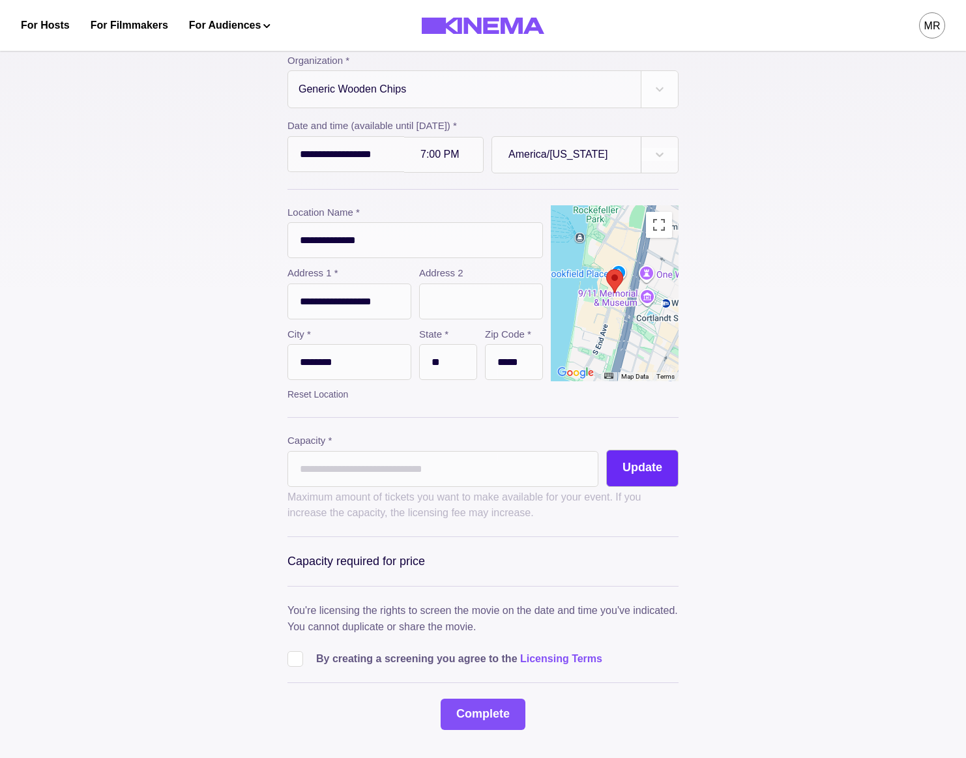
type input "**"
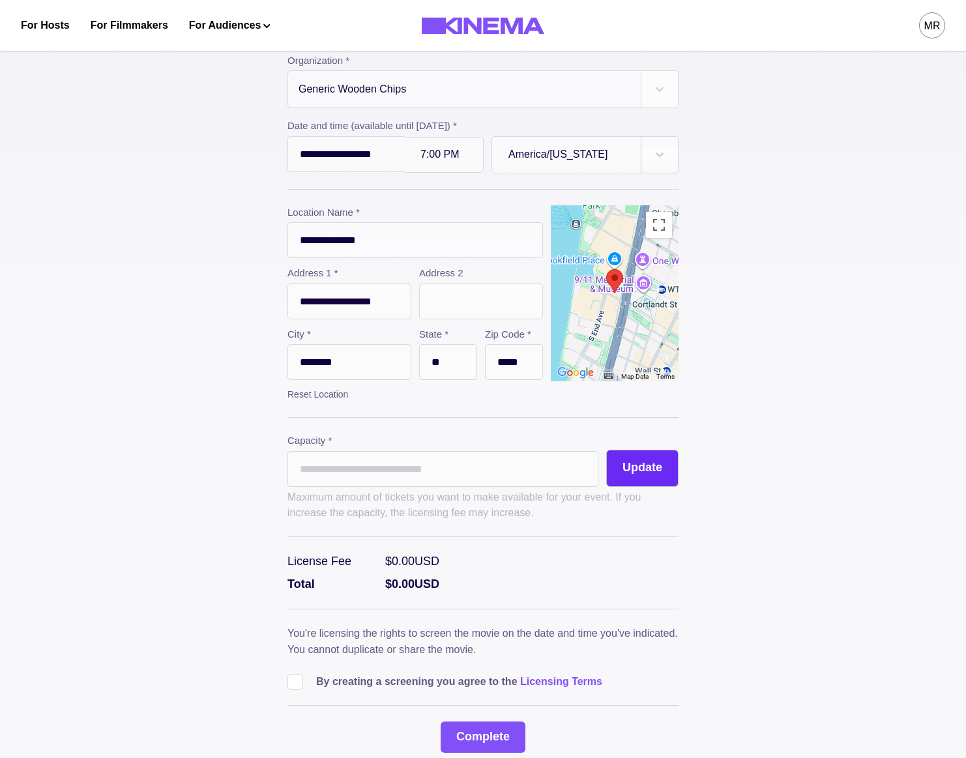
click at [621, 458] on button "Update" at bounding box center [642, 468] width 72 height 37
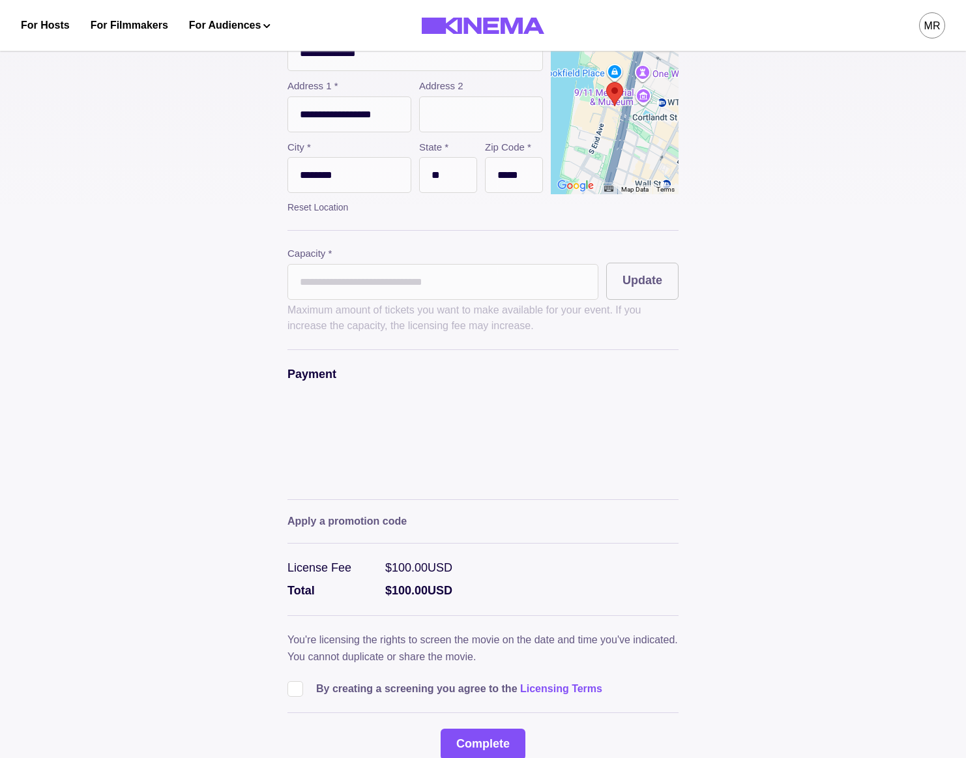
scroll to position [403, 0]
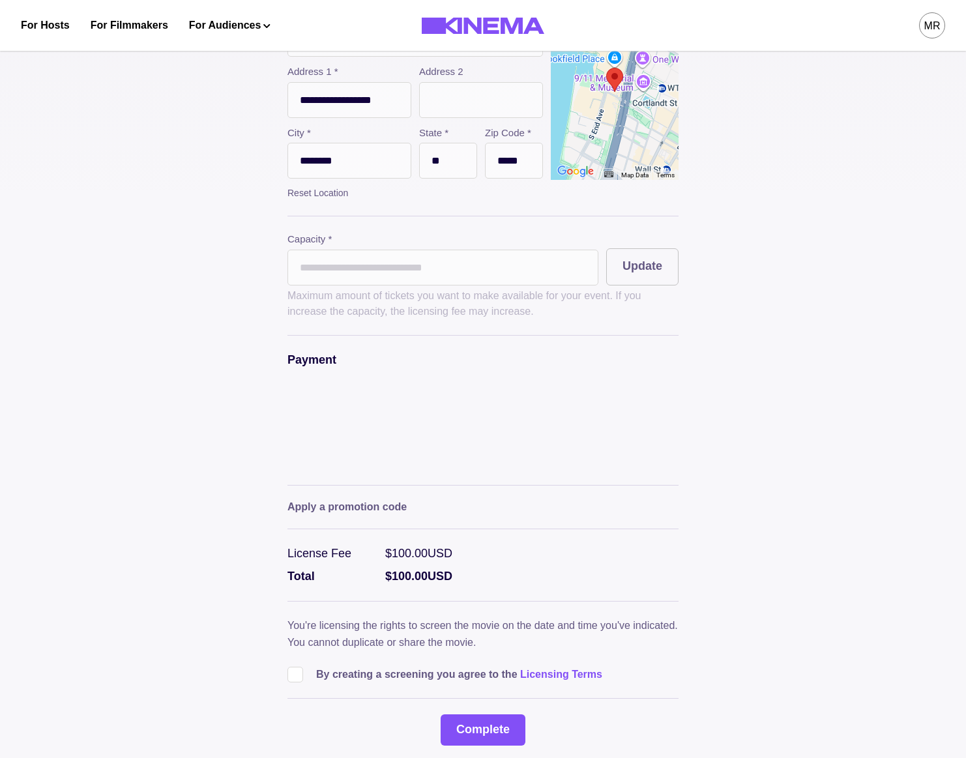
click at [298, 682] on span at bounding box center [295, 675] width 16 height 16
click at [445, 732] on button "Complete" at bounding box center [482, 729] width 85 height 31
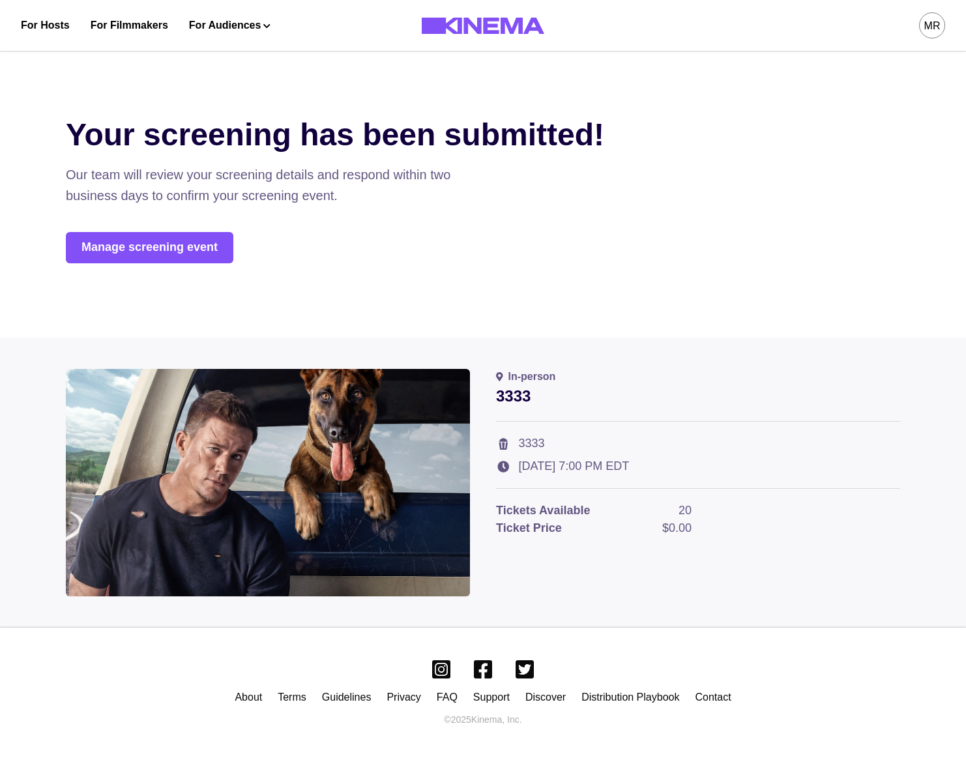
scroll to position [0, 0]
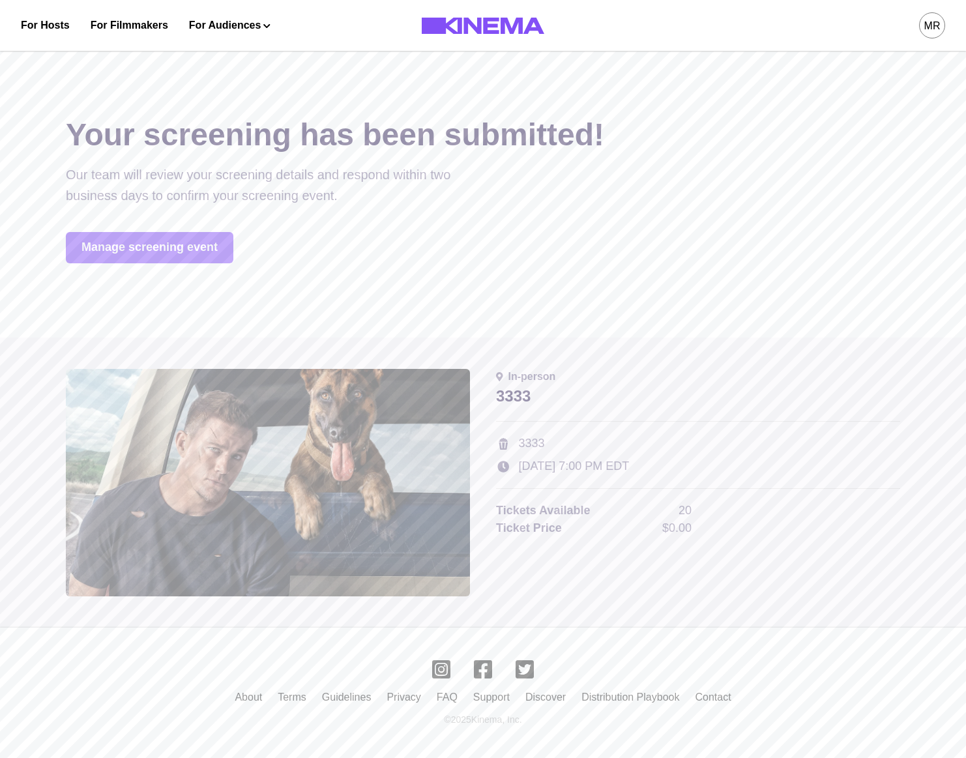
click at [162, 246] on link "Manage screening event" at bounding box center [149, 247] width 167 height 31
click at [151, 246] on link "Manage screening event" at bounding box center [149, 247] width 167 height 31
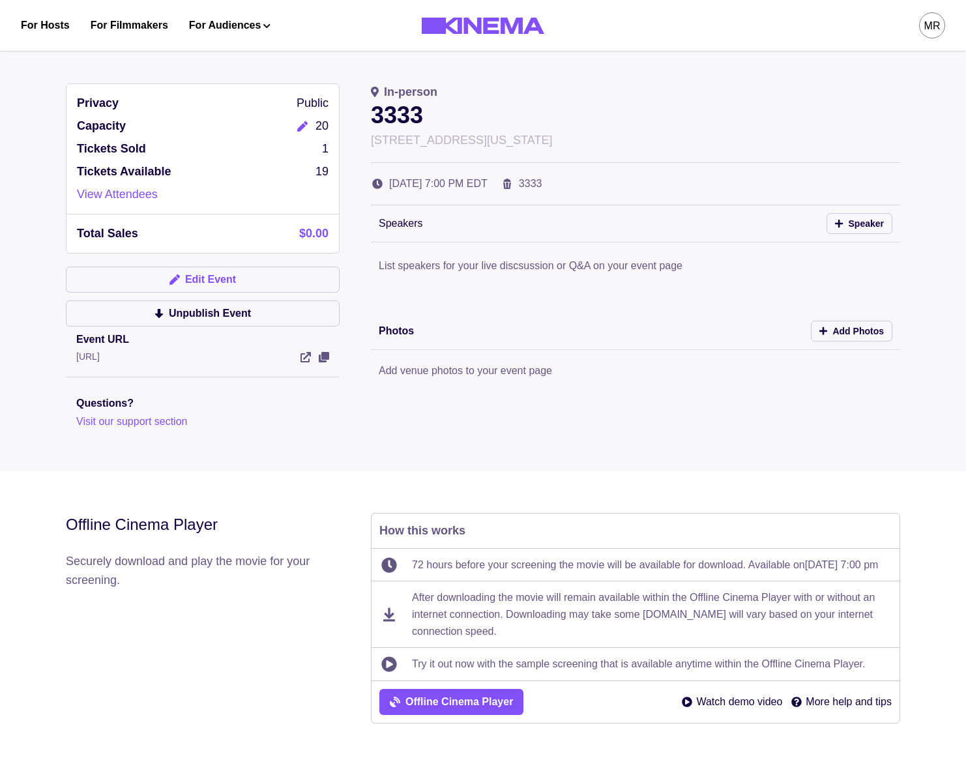
click at [154, 292] on button "Edit Event" at bounding box center [203, 280] width 274 height 26
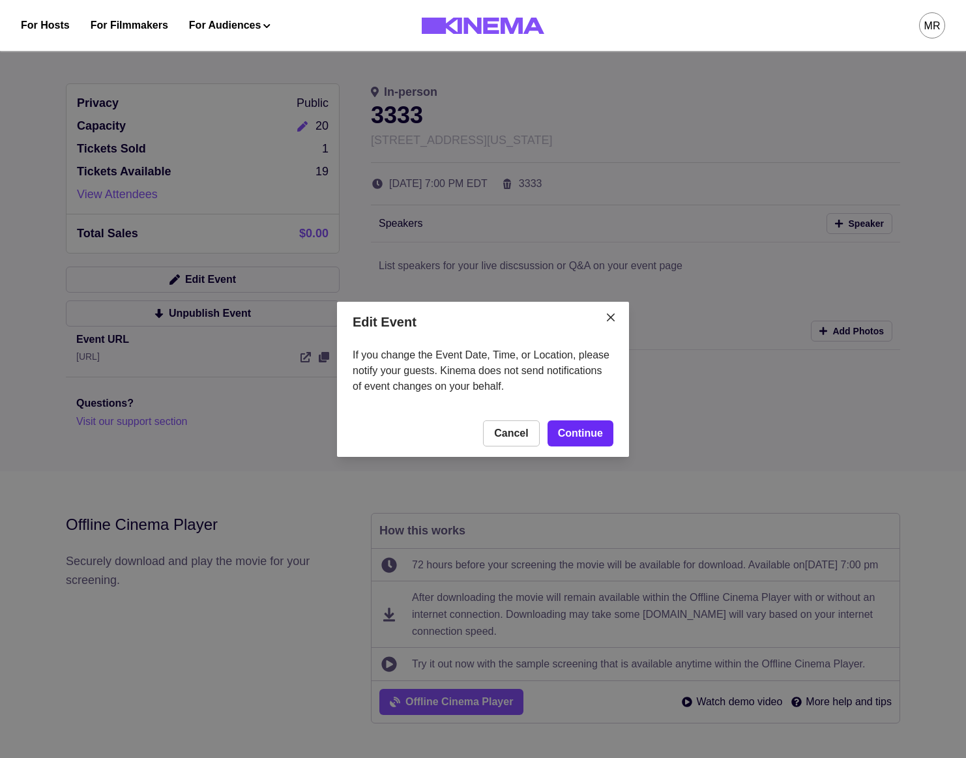
click at [598, 438] on link "Continue" at bounding box center [580, 433] width 66 height 26
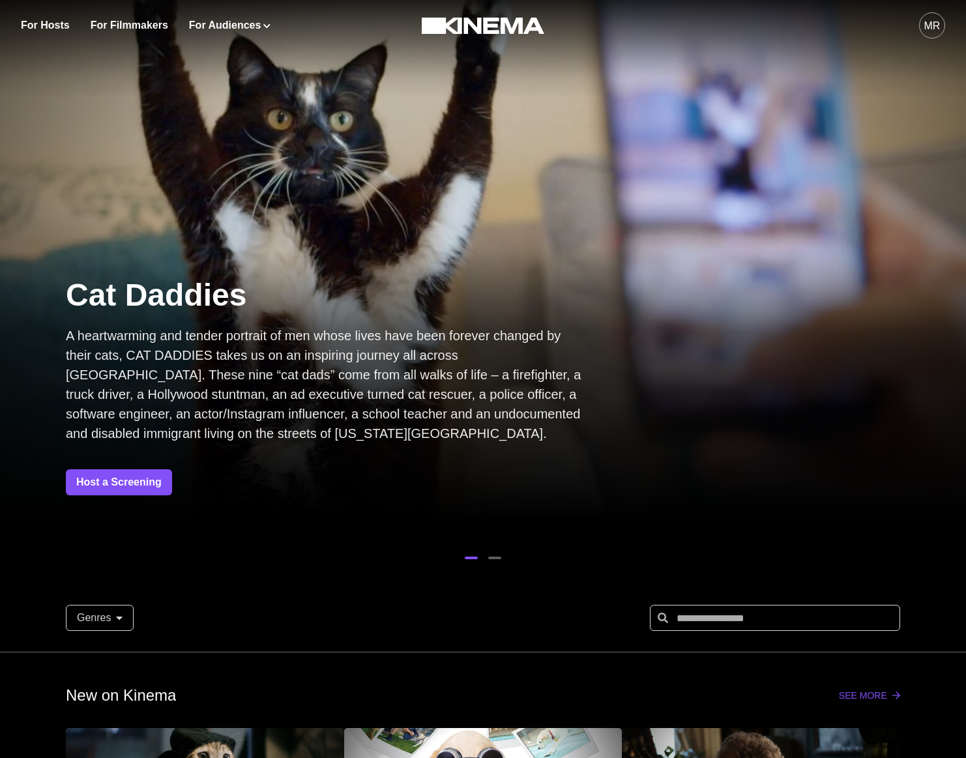
click at [949, 17] on div "For Hosts For Filmmakers For Audiences Events Watch Now MR" at bounding box center [483, 25] width 966 height 51
click at [937, 20] on div "MR" at bounding box center [932, 26] width 16 height 16
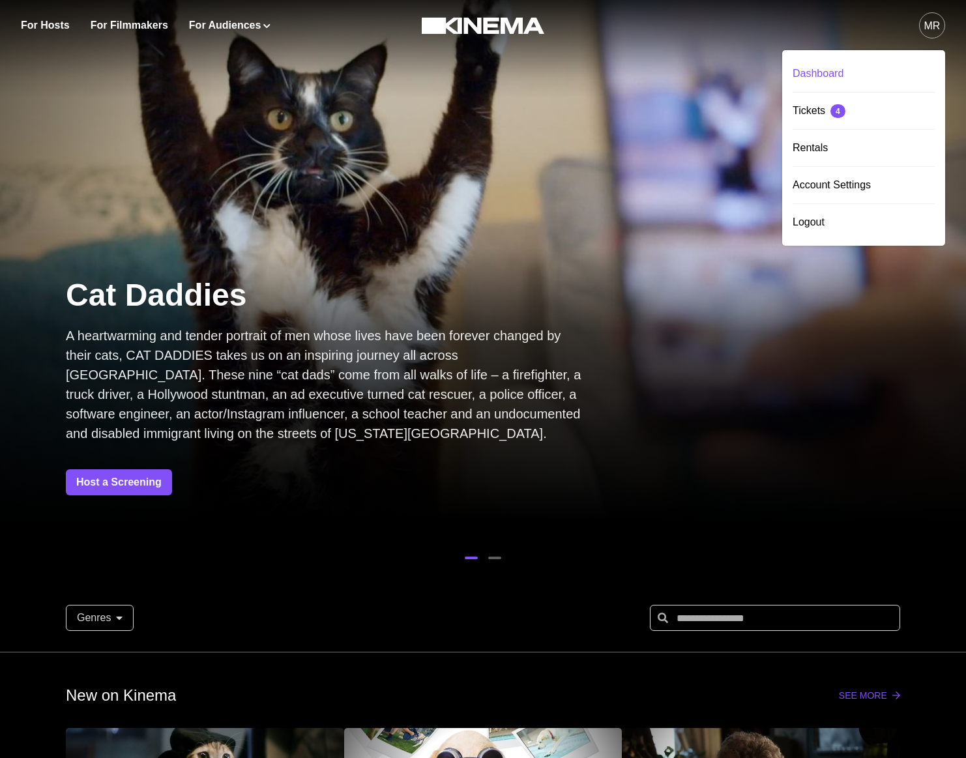
click at [864, 65] on div "Dashboard" at bounding box center [863, 73] width 142 height 36
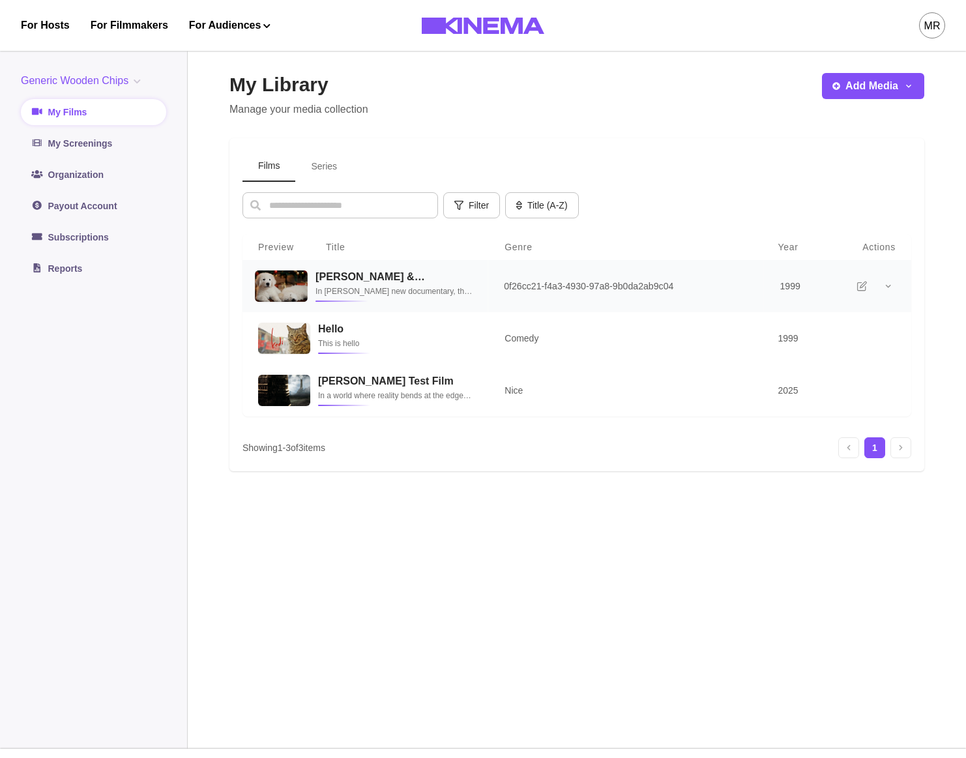
click at [345, 280] on h3 "[PERSON_NAME] & [PERSON_NAME]" at bounding box center [393, 276] width 157 height 12
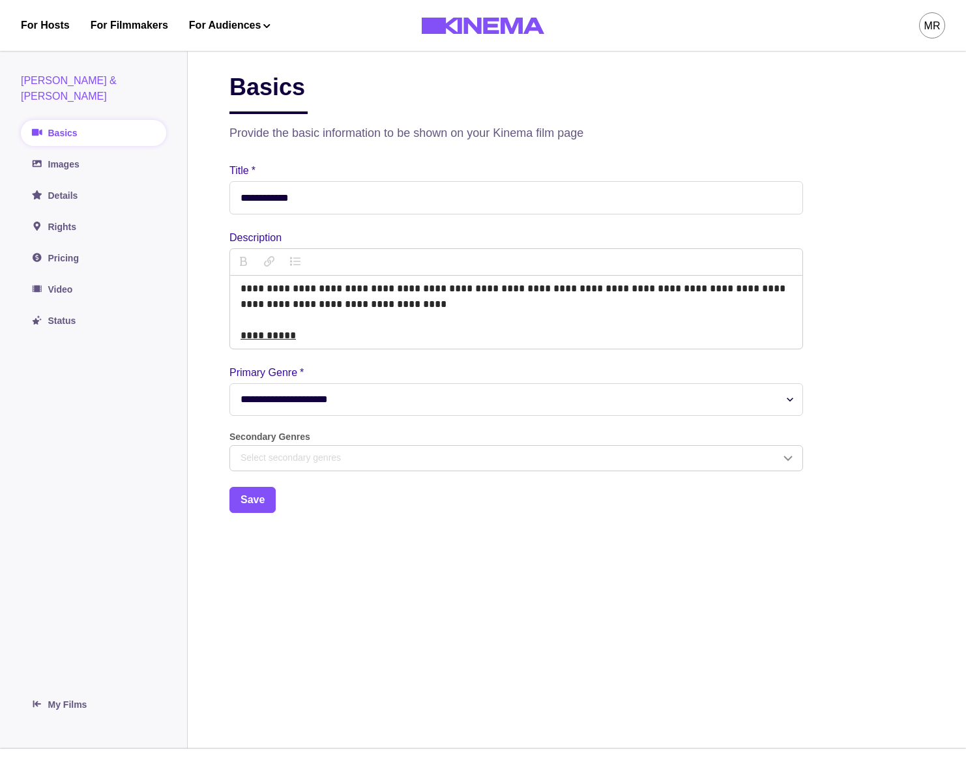
click at [316, 295] on p "**********" at bounding box center [515, 296] width 551 height 31
click at [338, 332] on p "**********" at bounding box center [515, 336] width 551 height 16
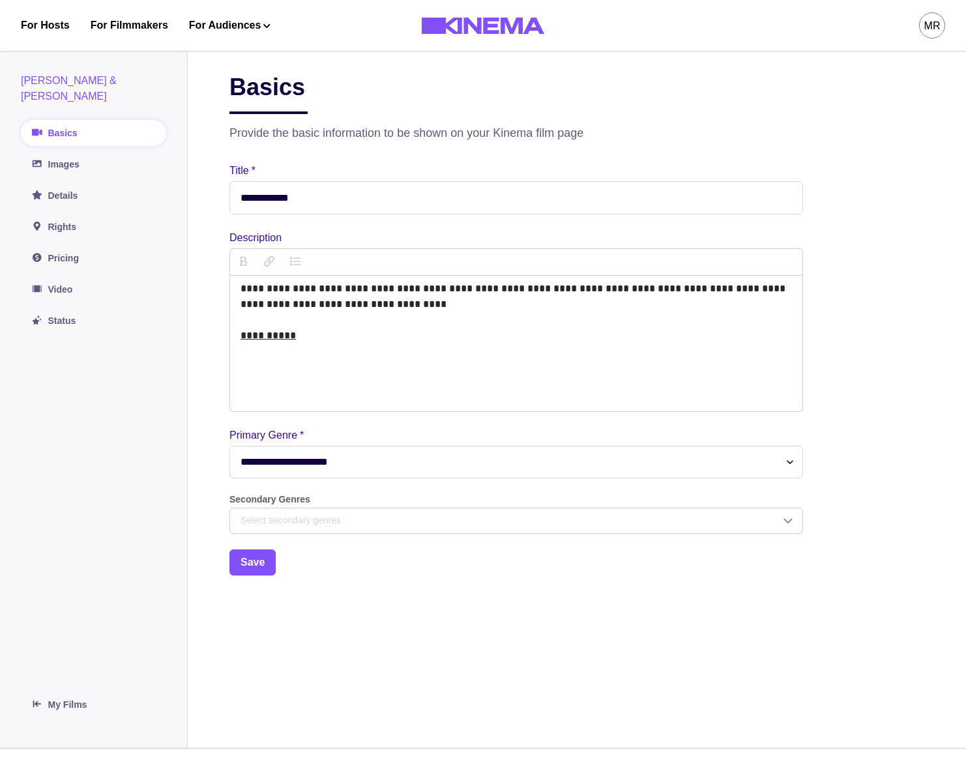
scroll to position [1294, 0]
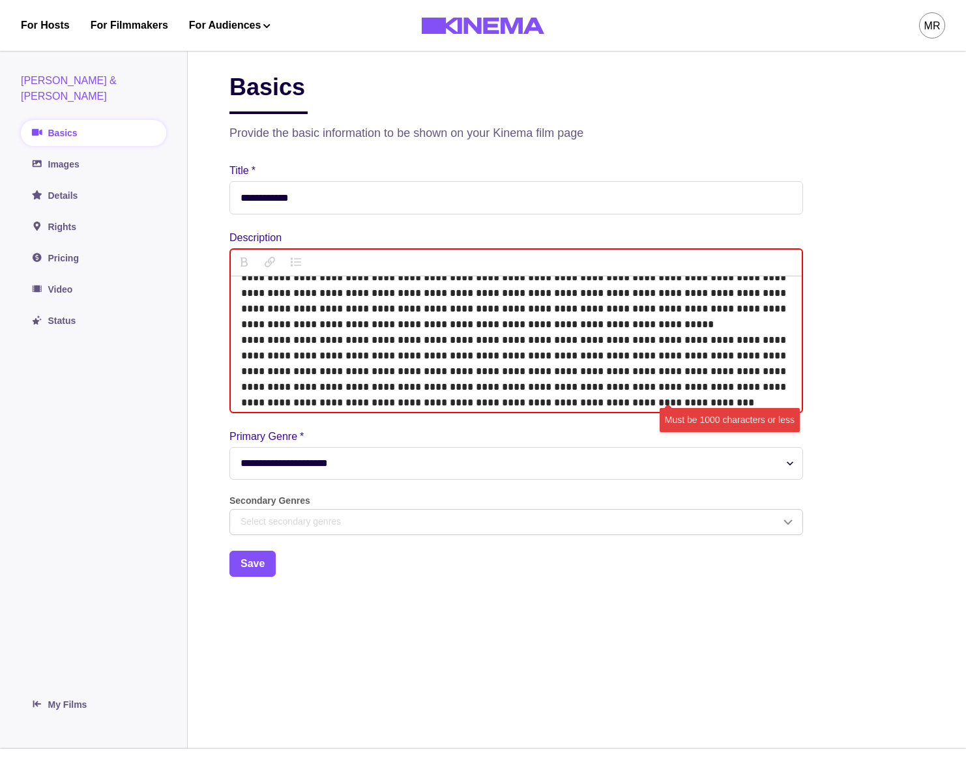
click at [491, 583] on main "**********" at bounding box center [577, 395] width 778 height 707
click at [175, 495] on aside "[PERSON_NAME] & [PERSON_NAME] Basics Images Details Rights Pricing Video Status…" at bounding box center [94, 395] width 188 height 707
click at [284, 375] on p "**********" at bounding box center [516, 371] width 550 height 78
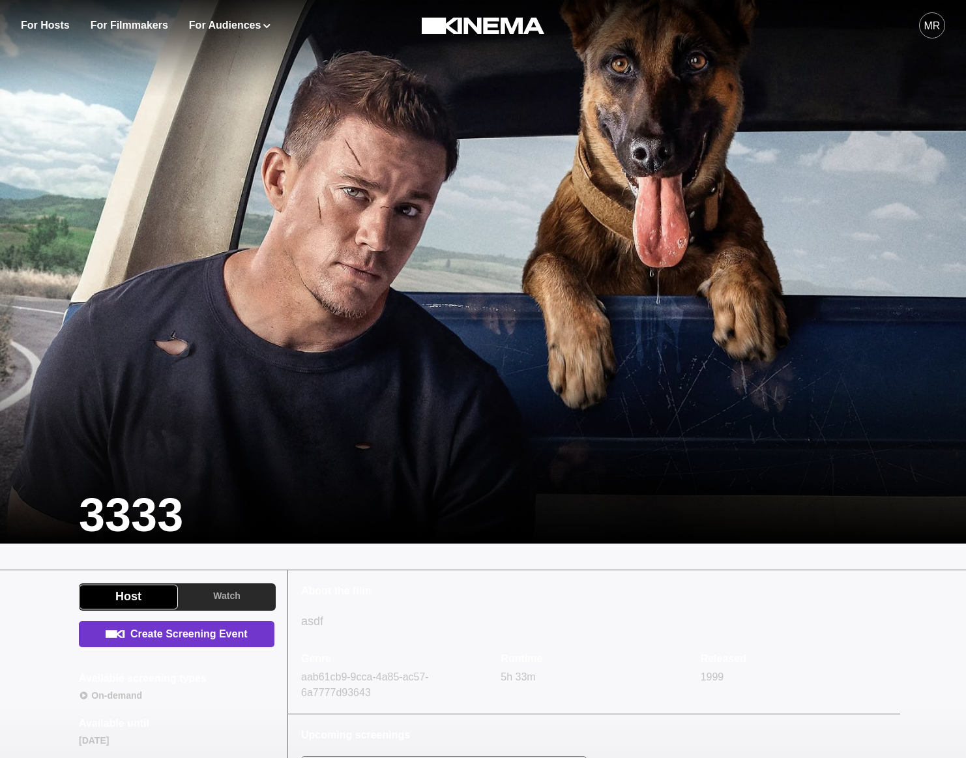
click at [181, 641] on link "Create Screening Event" at bounding box center [176, 634] width 195 height 26
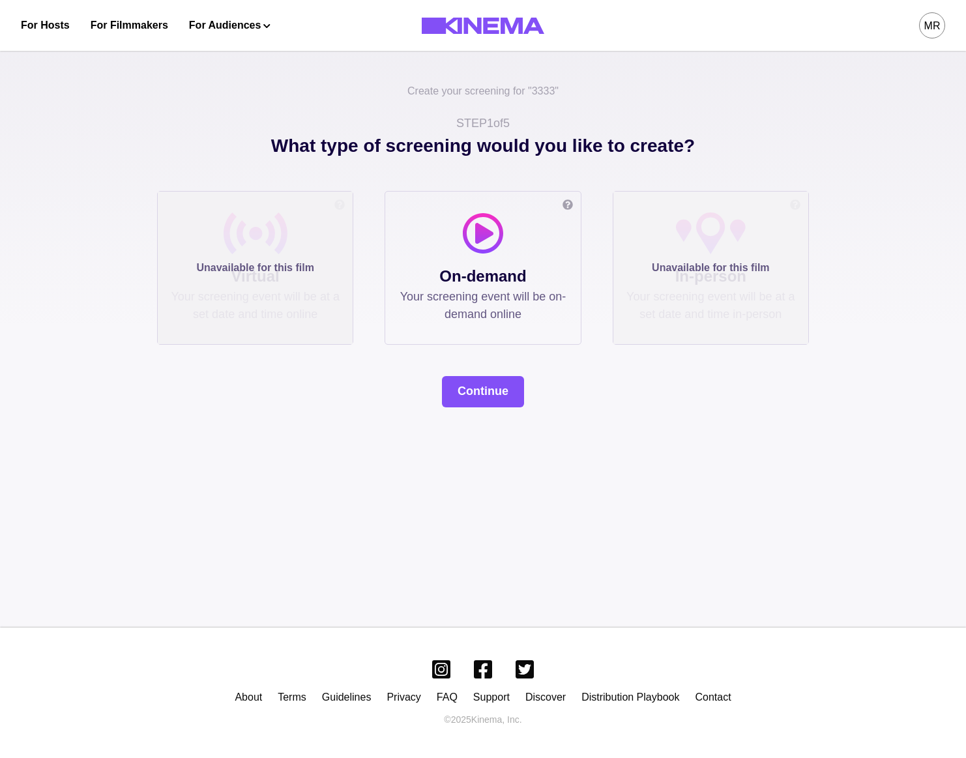
click at [488, 282] on p "On-demand" at bounding box center [482, 276] width 169 height 23
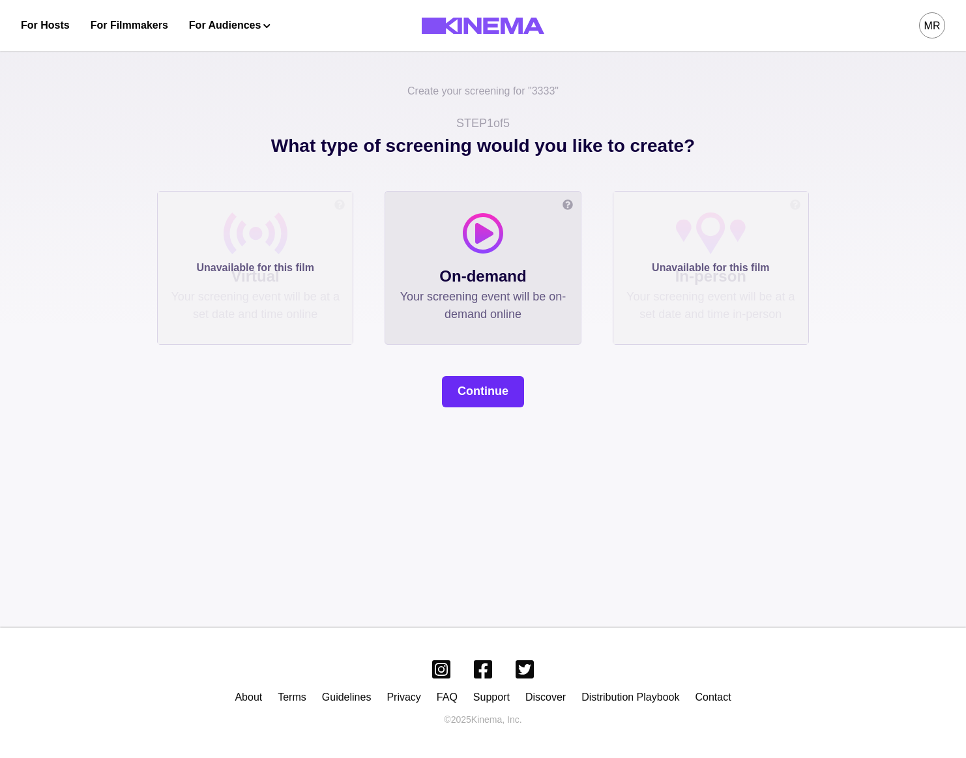
click at [444, 391] on button "Continue" at bounding box center [483, 391] width 82 height 31
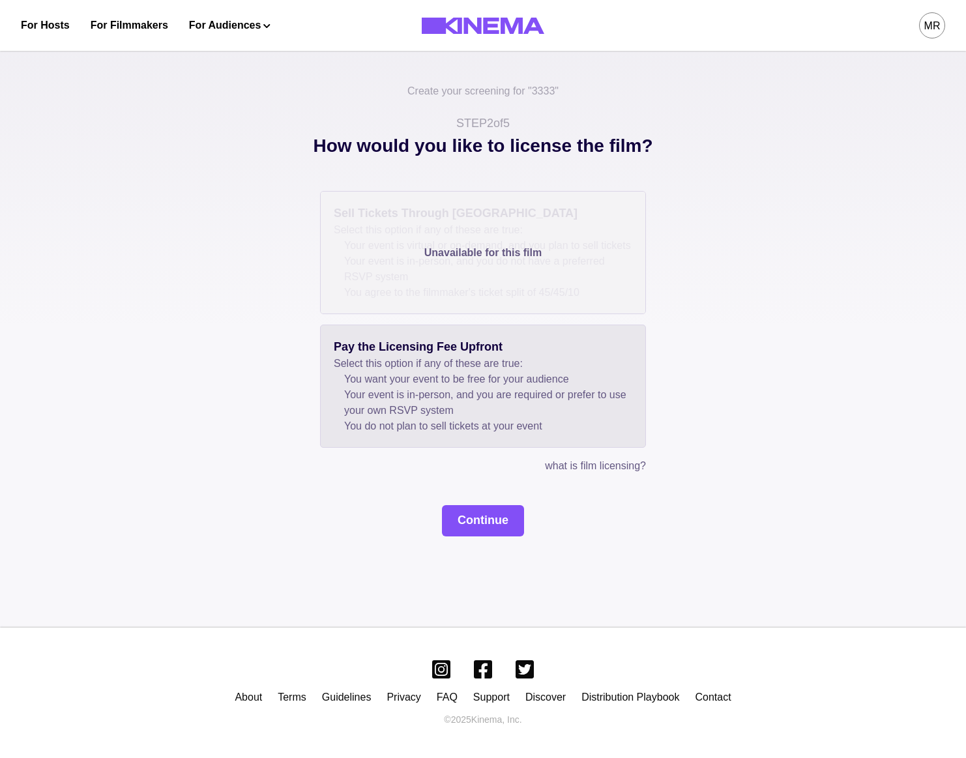
drag, startPoint x: 381, startPoint y: 420, endPoint x: 392, endPoint y: 435, distance: 18.3
click at [382, 418] on li "Your event is in-person, and you are required or prefer to use your own RSVP sy…" at bounding box center [488, 402] width 288 height 31
click at [475, 536] on button "Continue" at bounding box center [483, 520] width 82 height 31
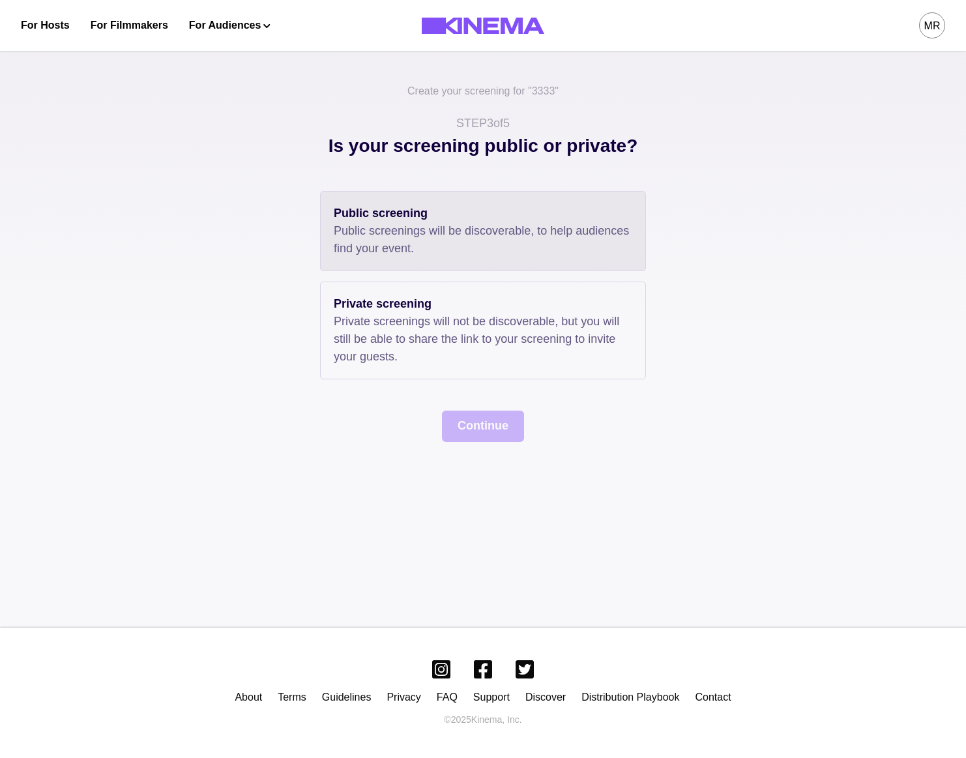
click at [392, 252] on p "Public screenings will be discoverable, to help audiences find your event." at bounding box center [483, 239] width 298 height 35
click at [475, 416] on button "Continue" at bounding box center [483, 426] width 82 height 31
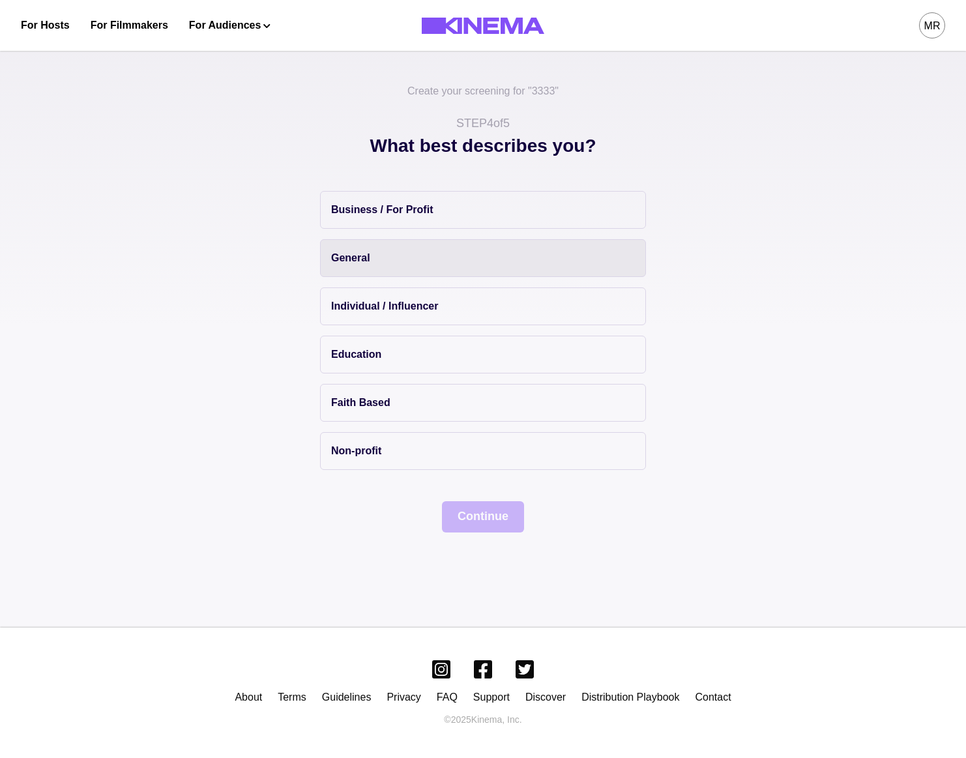
click at [391, 260] on button "General" at bounding box center [483, 258] width 326 height 38
drag, startPoint x: 495, startPoint y: 497, endPoint x: 495, endPoint y: 508, distance: 11.1
click at [495, 497] on div "Business / For Profit General Individual / Influencer Education Faith Based Non…" at bounding box center [483, 361] width 652 height 341
click at [495, 508] on button "Continue" at bounding box center [483, 516] width 82 height 31
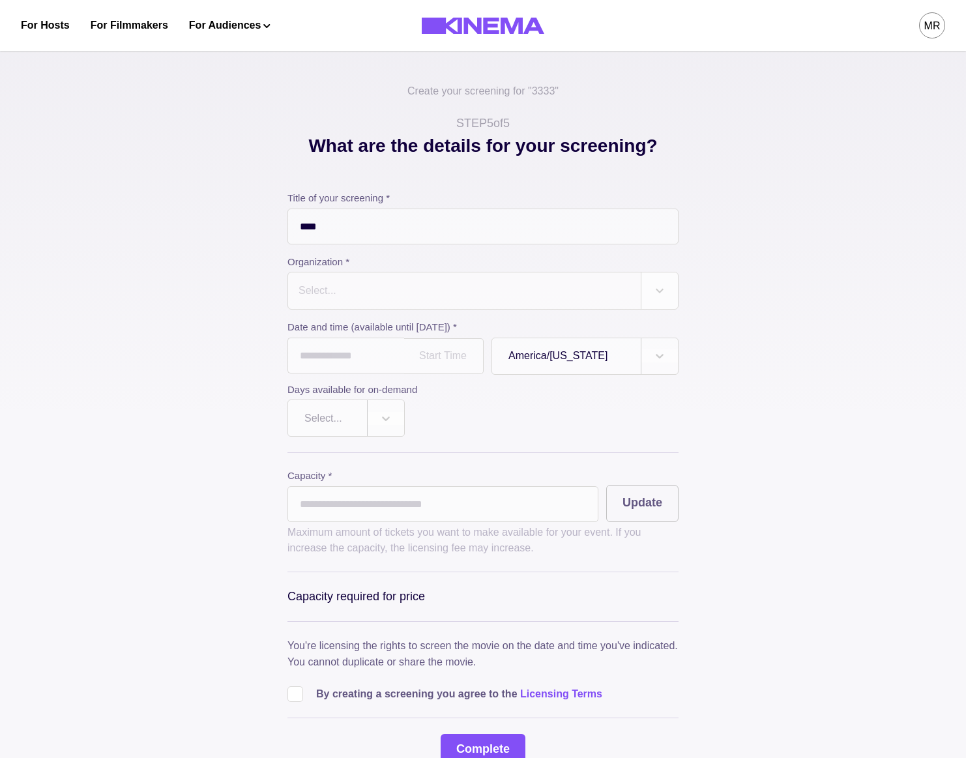
drag, startPoint x: 336, startPoint y: 294, endPoint x: 347, endPoint y: 312, distance: 21.7
click at [336, 294] on div "Select..." at bounding box center [317, 291] width 38 height 16
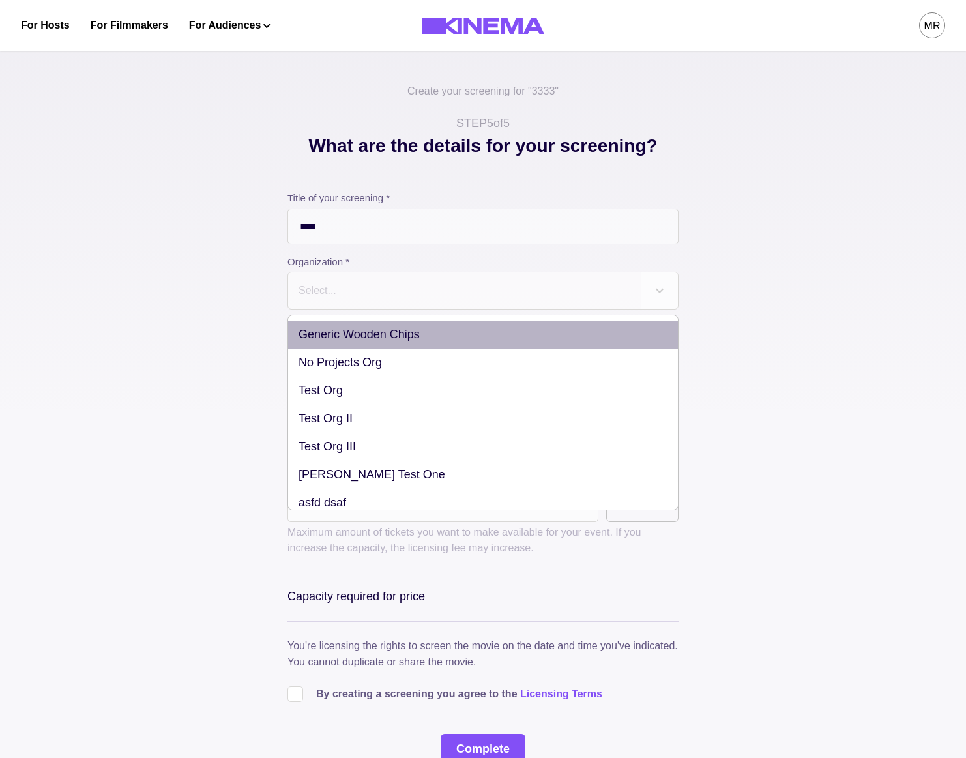
click at [355, 333] on div "Generic Wooden Chips" at bounding box center [483, 335] width 390 height 28
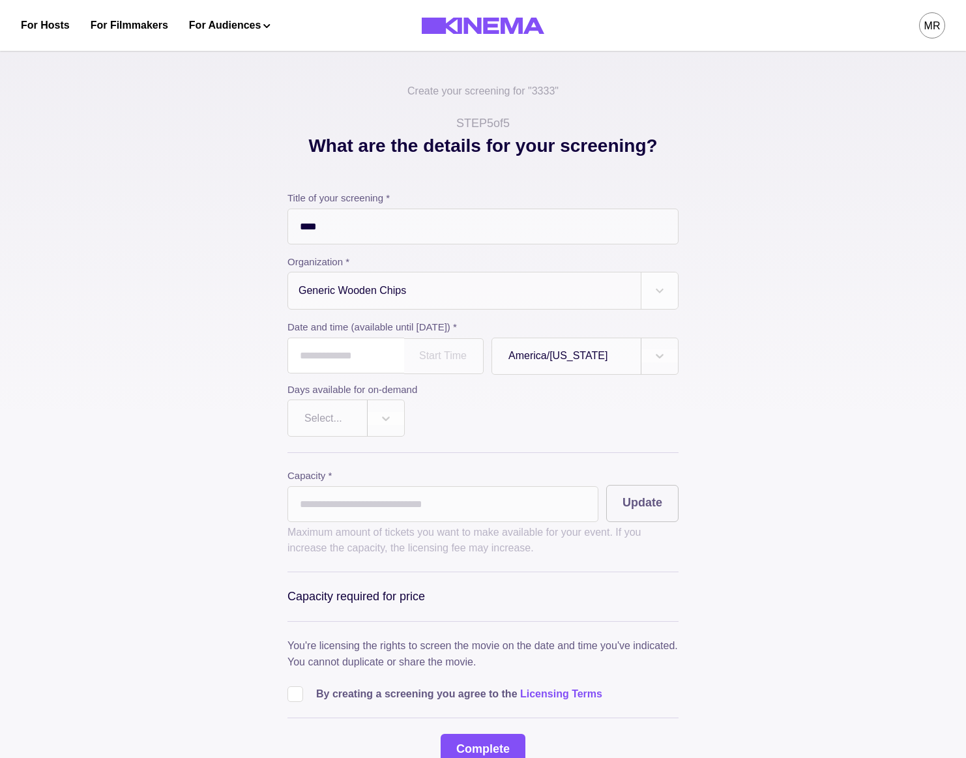
click at [344, 352] on input "text" at bounding box center [345, 356] width 117 height 36
click at [380, 483] on td "22" at bounding box center [375, 481] width 24 height 18
type input "**********"
click at [320, 420] on div at bounding box center [327, 419] width 46 height 16
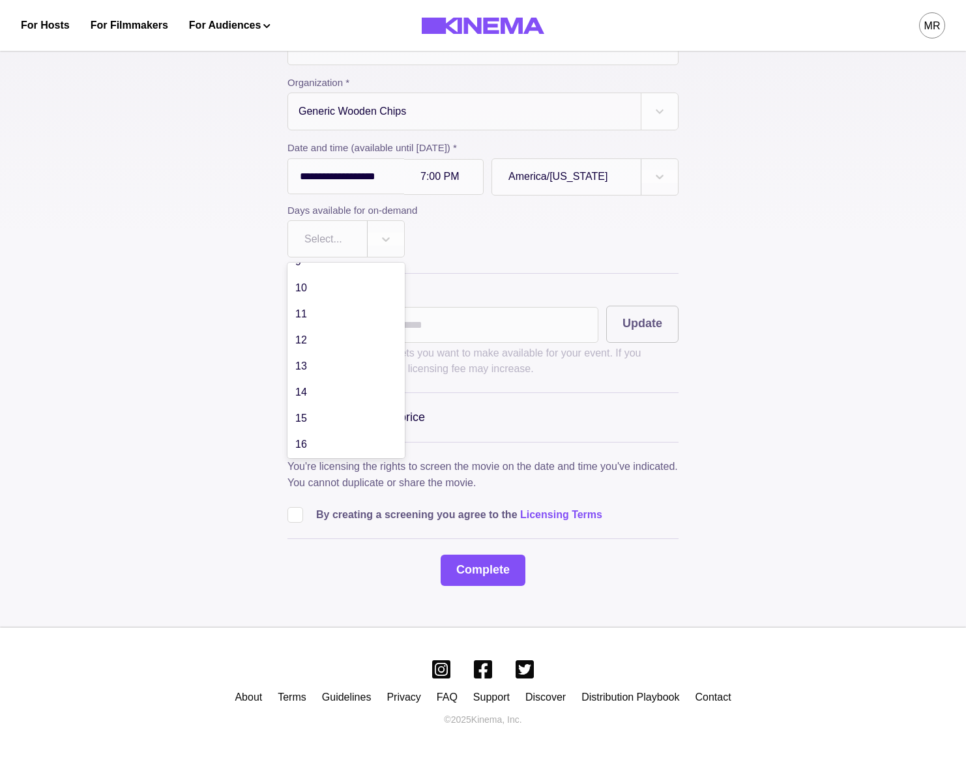
scroll to position [592, 0]
click at [326, 415] on div "29" at bounding box center [345, 416] width 117 height 26
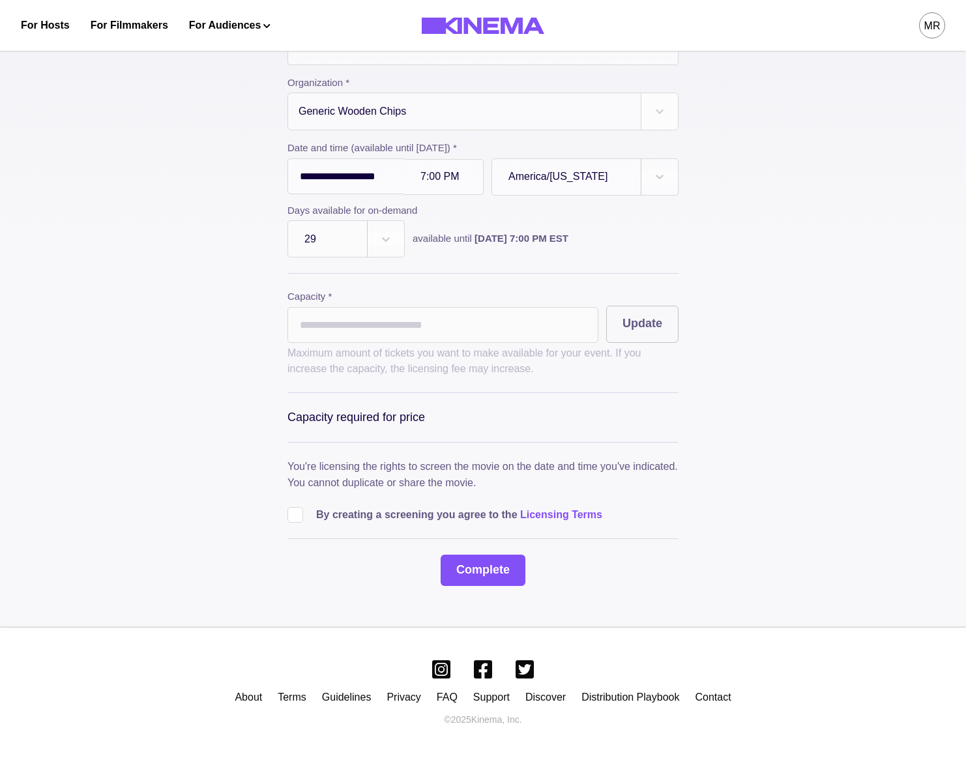
click at [330, 332] on input "*" at bounding box center [442, 325] width 311 height 36
type input "**"
click at [639, 318] on button "Update" at bounding box center [642, 324] width 72 height 37
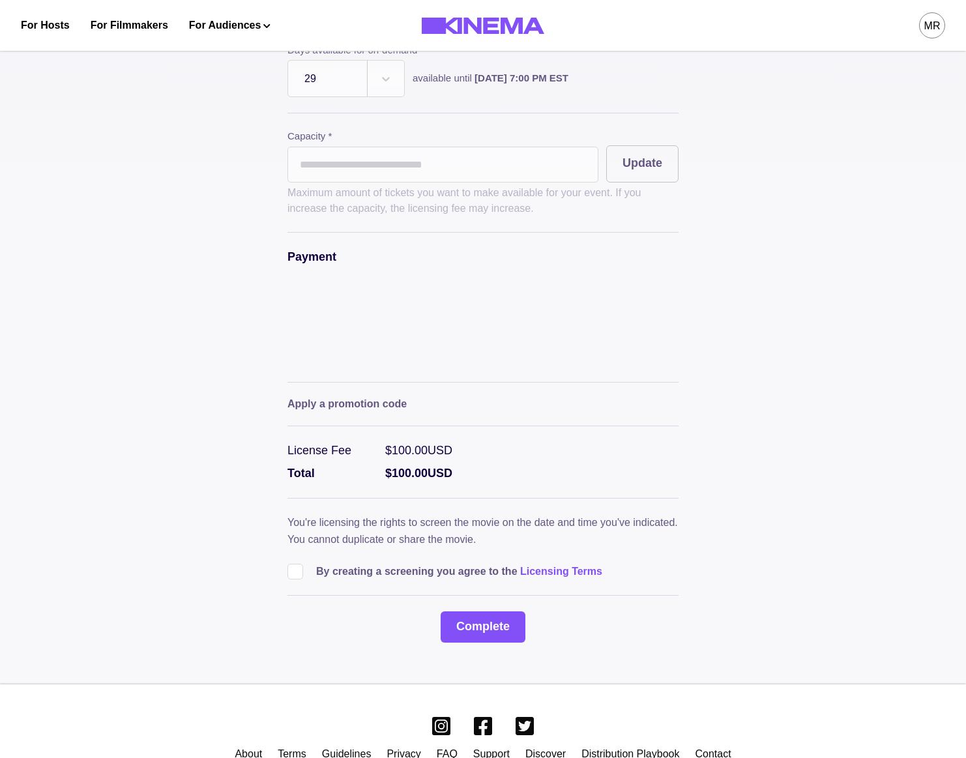
scroll to position [354, 0]
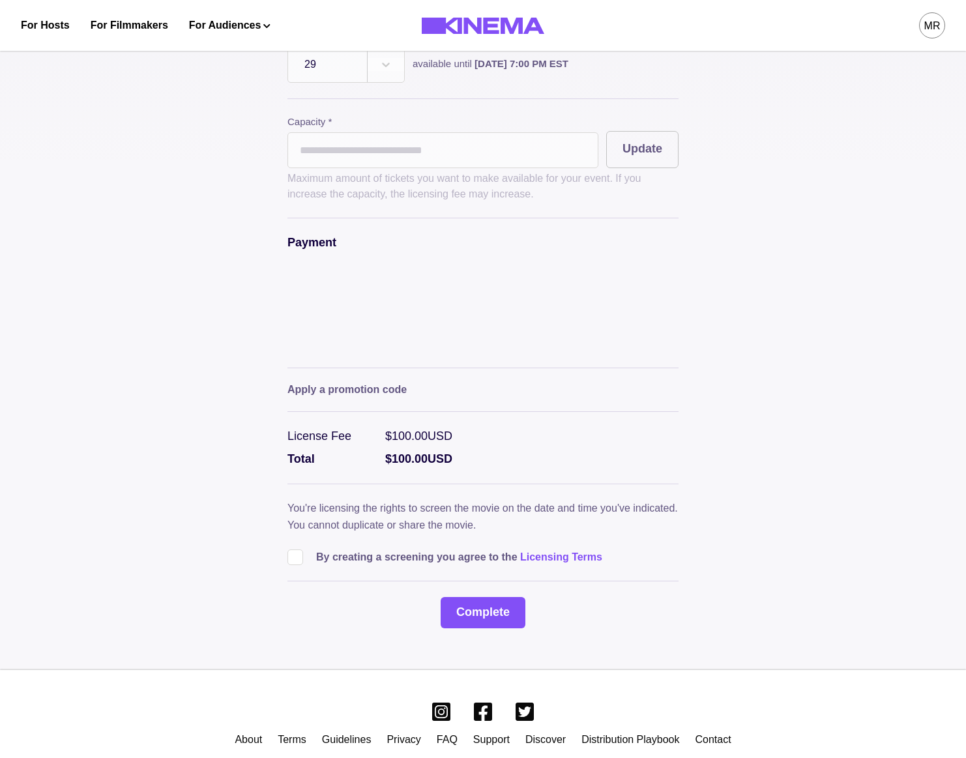
click at [296, 575] on div "**********" at bounding box center [482, 232] width 391 height 791
click at [299, 564] on span at bounding box center [295, 557] width 16 height 16
click at [484, 612] on button "Complete" at bounding box center [482, 612] width 85 height 31
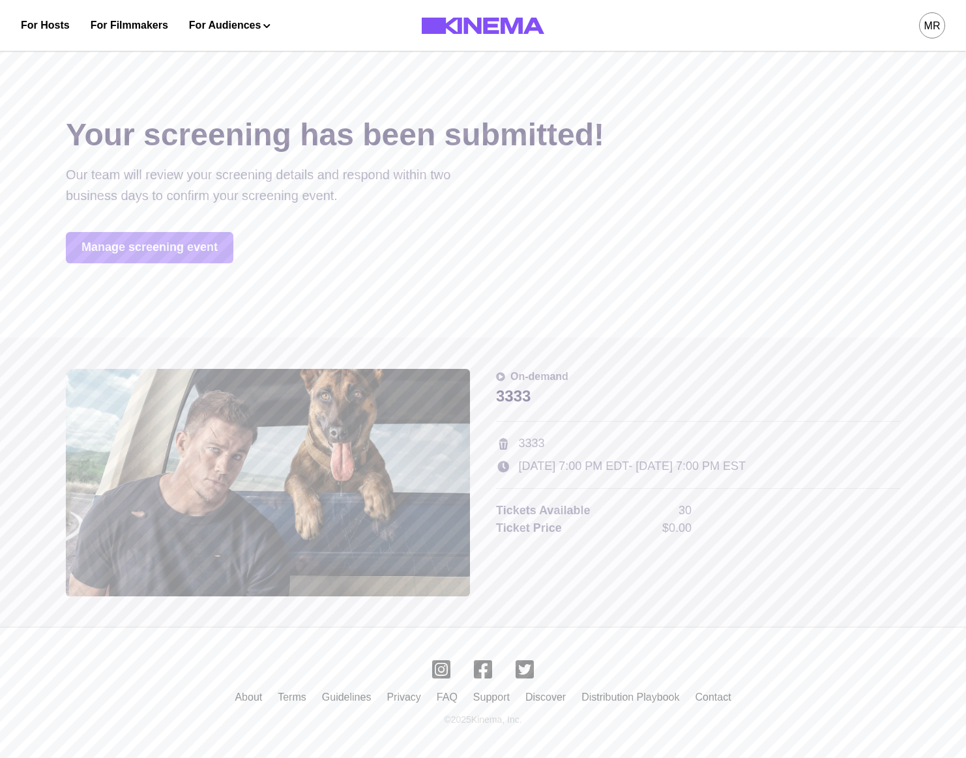
scroll to position [0, 0]
